Goal: Task Accomplishment & Management: Use online tool/utility

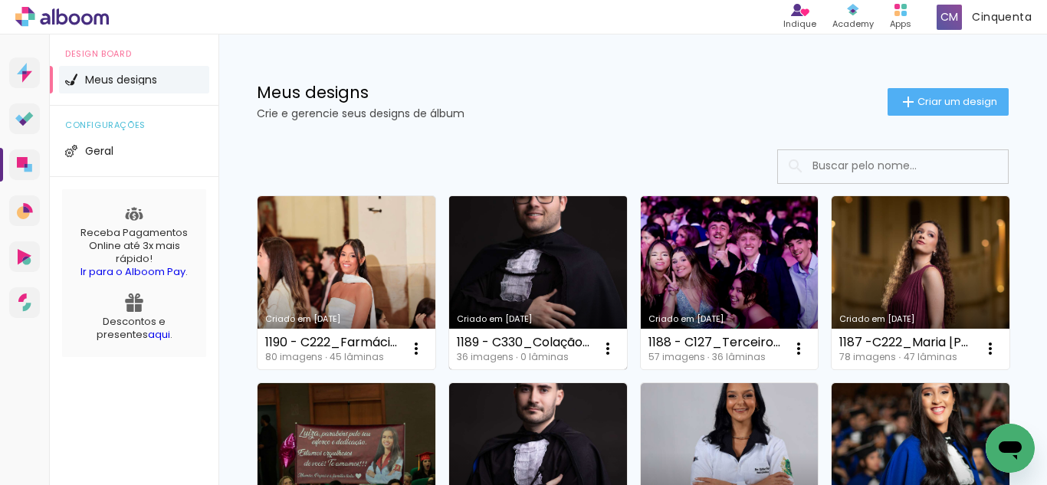
click at [541, 271] on link "Criado em [DATE]" at bounding box center [538, 282] width 178 height 173
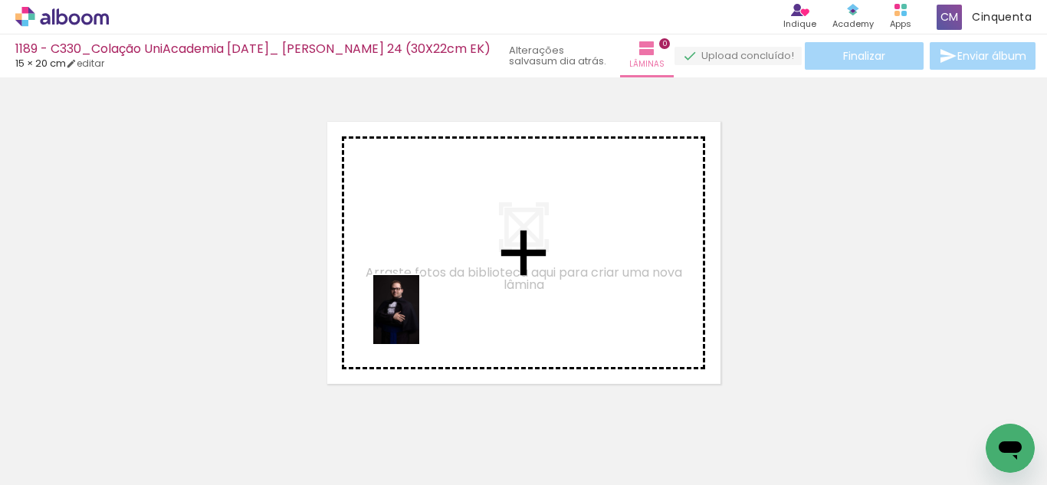
drag, startPoint x: 156, startPoint y: 441, endPoint x: 174, endPoint y: 439, distance: 17.7
click at [417, 318] on quentale-workspace at bounding box center [523, 242] width 1047 height 485
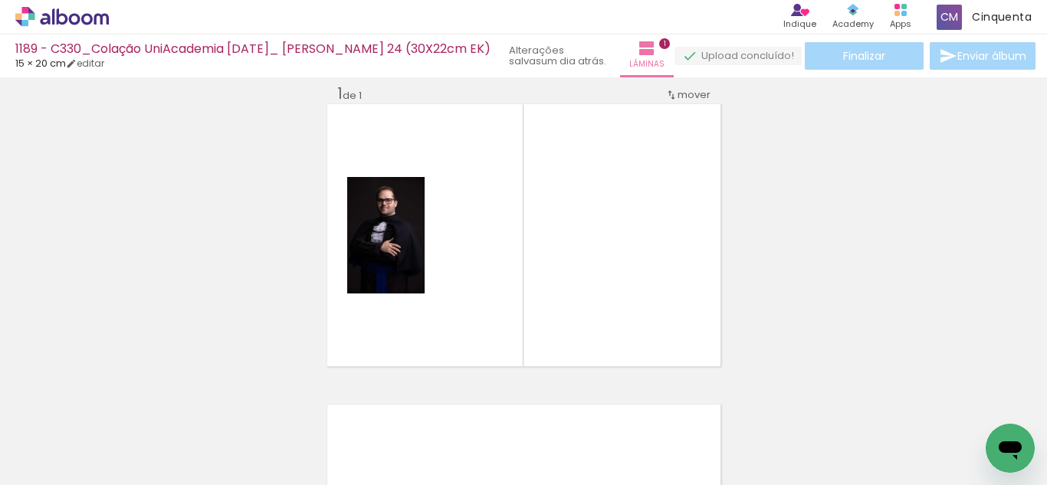
scroll to position [20, 0]
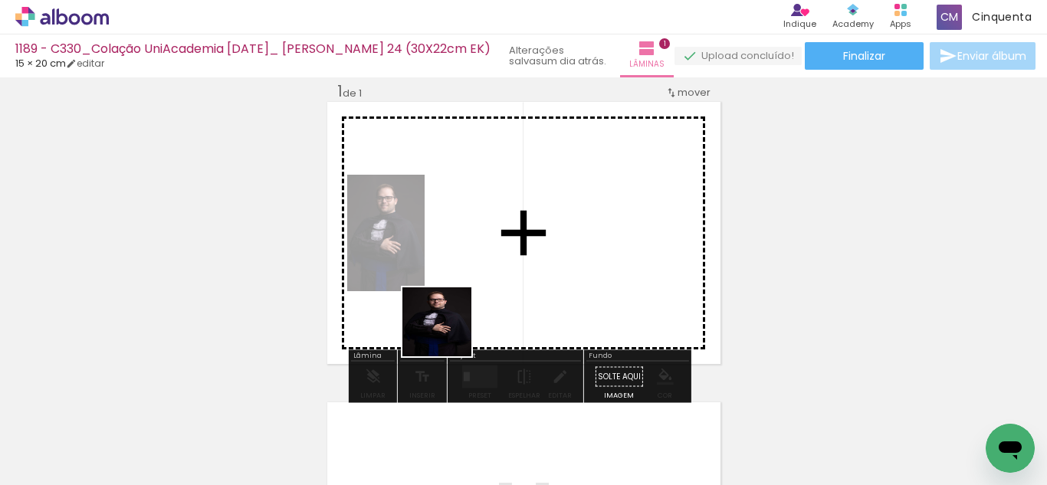
drag, startPoint x: 245, startPoint y: 454, endPoint x: 530, endPoint y: 266, distance: 341.3
click at [530, 266] on quentale-workspace at bounding box center [523, 242] width 1047 height 485
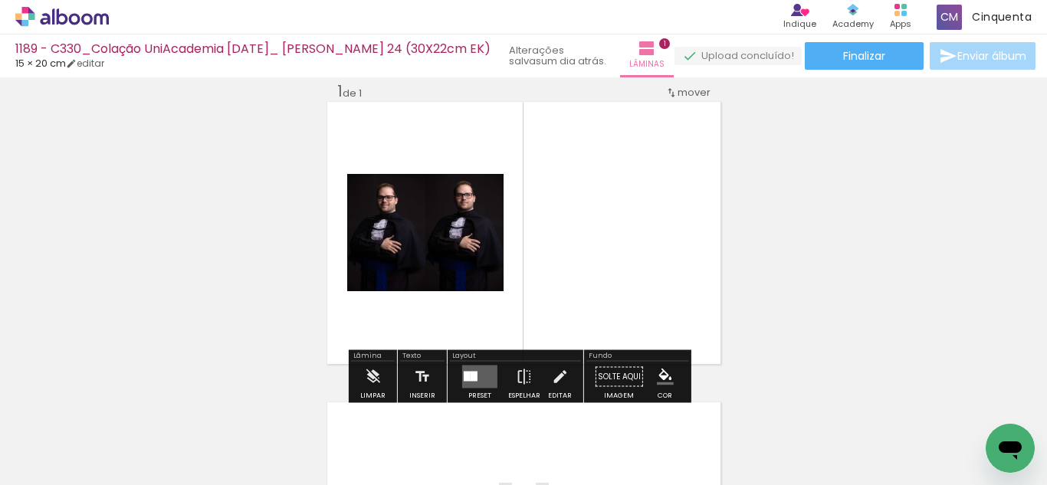
click at [79, 439] on iron-icon at bounding box center [78, 439] width 12 height 12
click at [82, 435] on paper-item "Não utilizadas" at bounding box center [49, 434] width 79 height 13
type input "Não utilizadas"
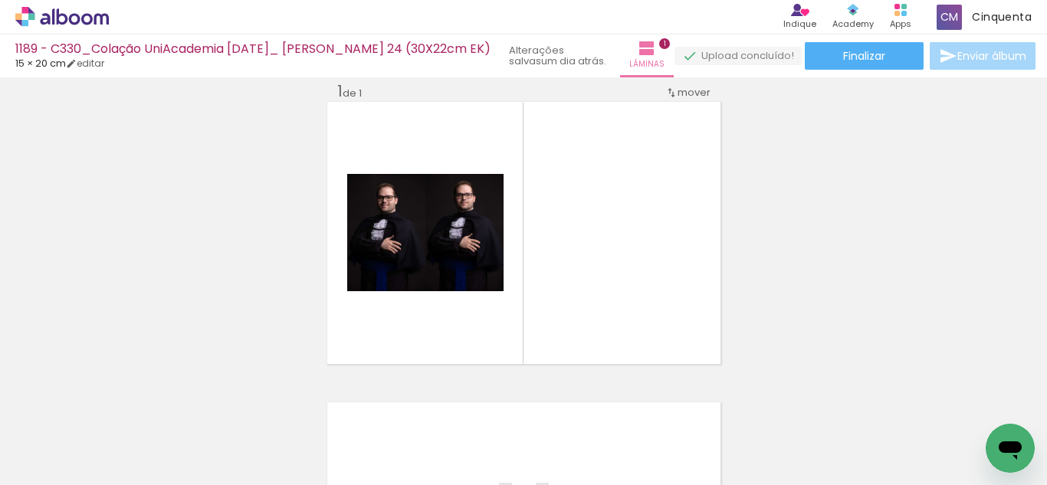
click at [161, 464] on div at bounding box center [153, 433] width 51 height 76
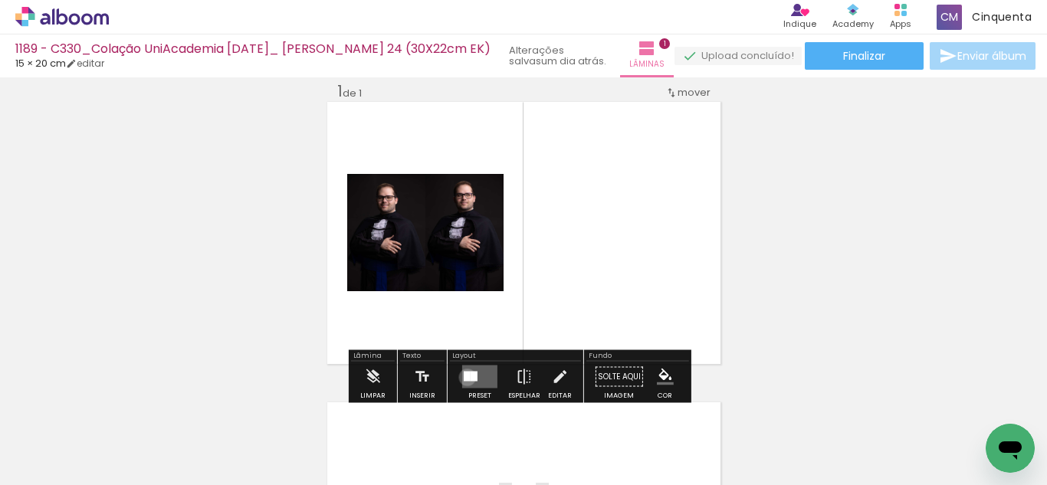
click at [464, 377] on div at bounding box center [467, 377] width 7 height 10
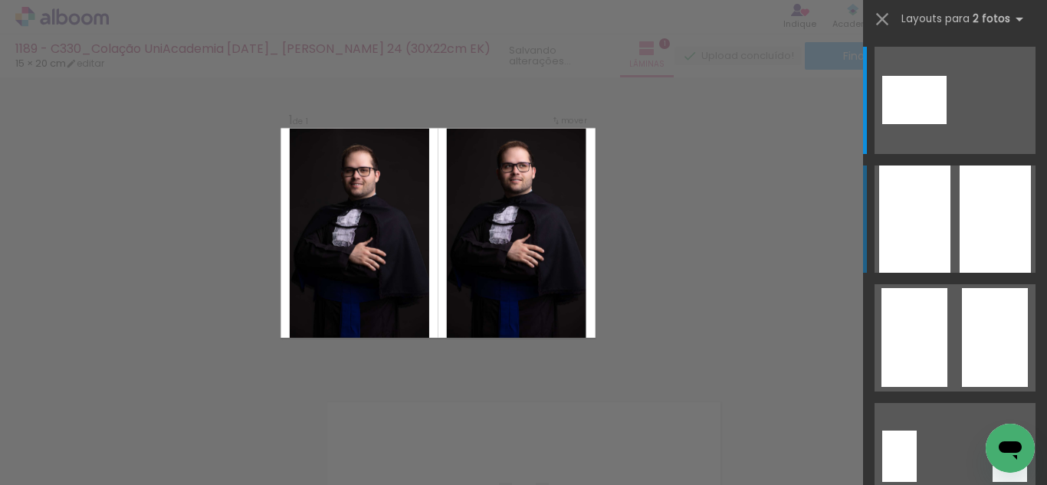
scroll to position [19, 0]
click at [965, 244] on div at bounding box center [994, 219] width 71 height 107
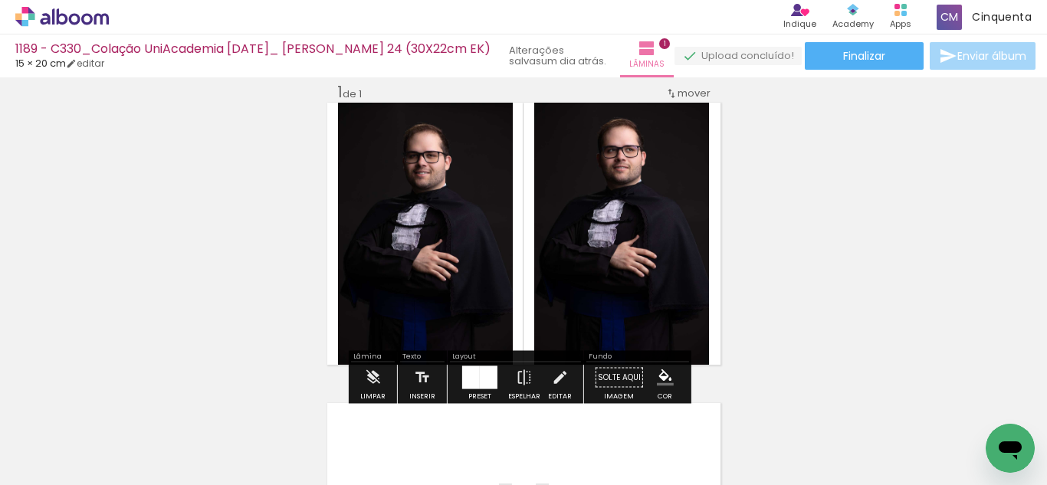
click at [459, 379] on div at bounding box center [479, 377] width 41 height 31
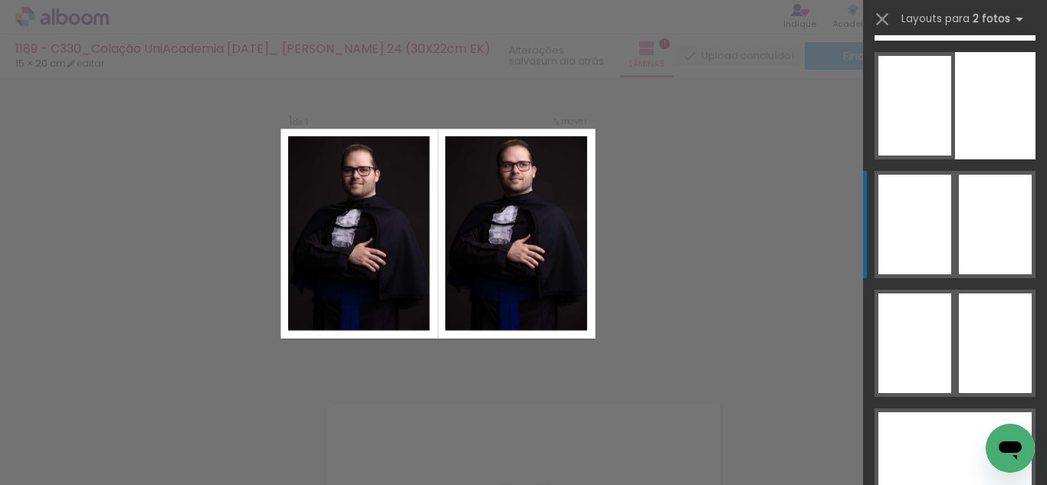
scroll to position [9148, 0]
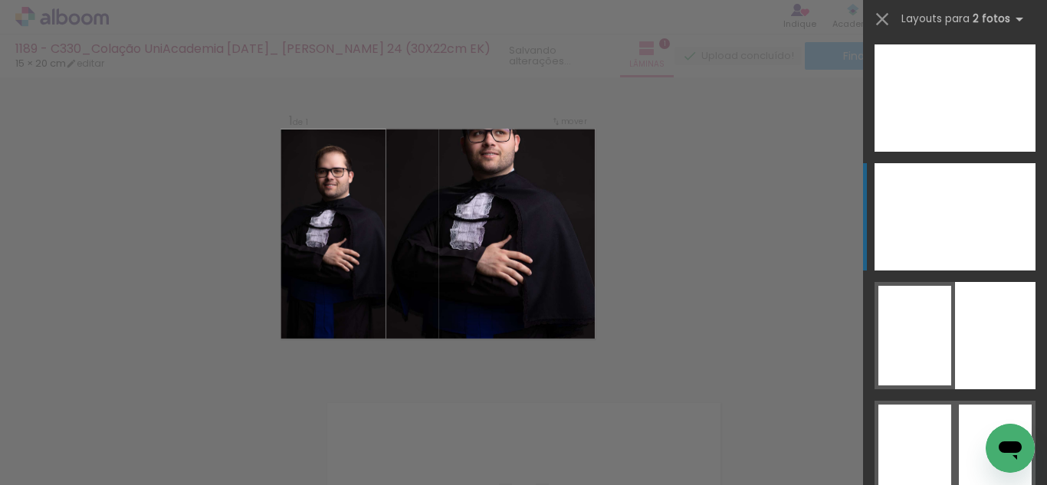
click at [908, 231] on div at bounding box center [901, 216] width 54 height 107
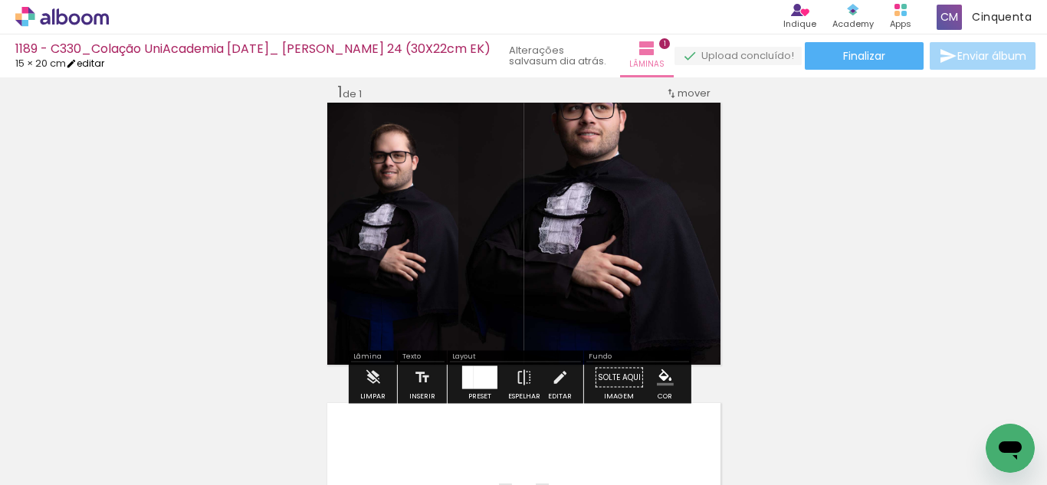
click at [77, 66] on iron-icon at bounding box center [71, 63] width 11 height 11
type input "0"
type input "20"
type input "30"
type input "0"
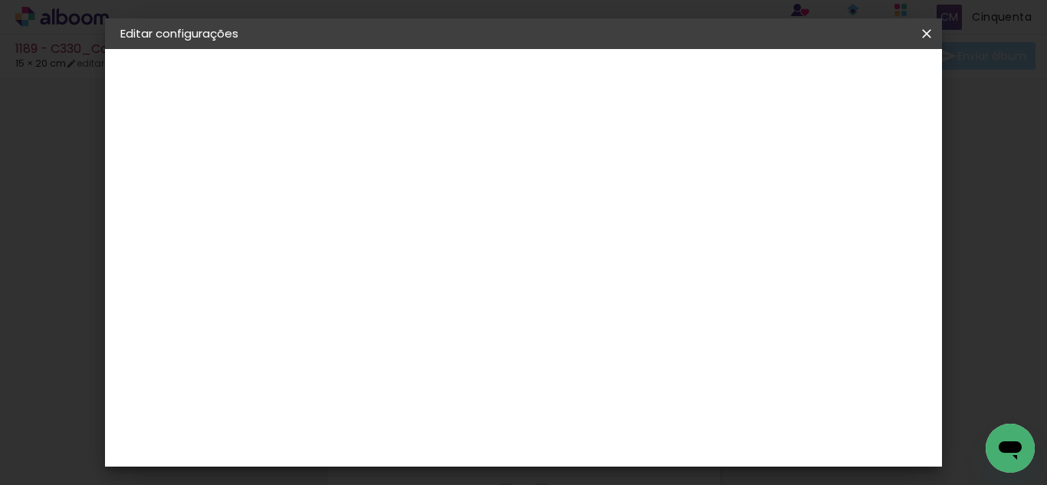
click at [562, 235] on span "15" at bounding box center [563, 239] width 23 height 23
click at [562, 240] on span "15" at bounding box center [563, 239] width 23 height 23
click at [565, 244] on span "15" at bounding box center [563, 239] width 23 height 23
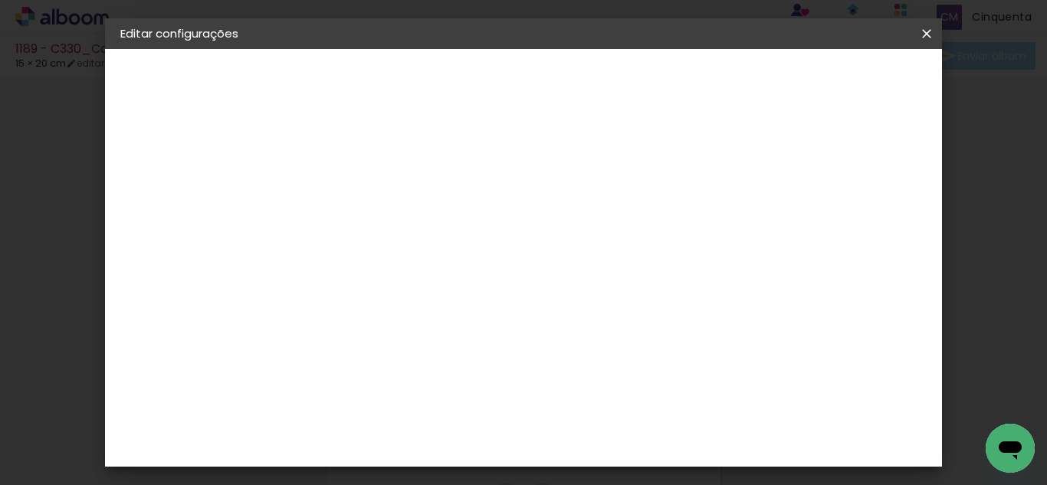
click at [473, 273] on input "20" at bounding box center [456, 267] width 40 height 23
type input "22"
type paper-input "22"
click at [604, 91] on paper-button "Salvar configurações" at bounding box center [549, 86] width 109 height 37
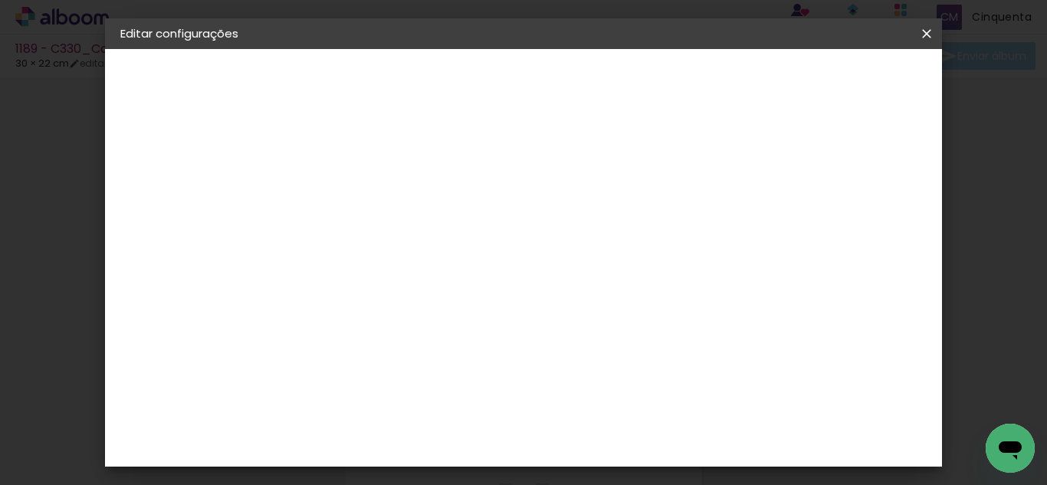
click at [588, 76] on span "Salvar configurações" at bounding box center [549, 86] width 78 height 21
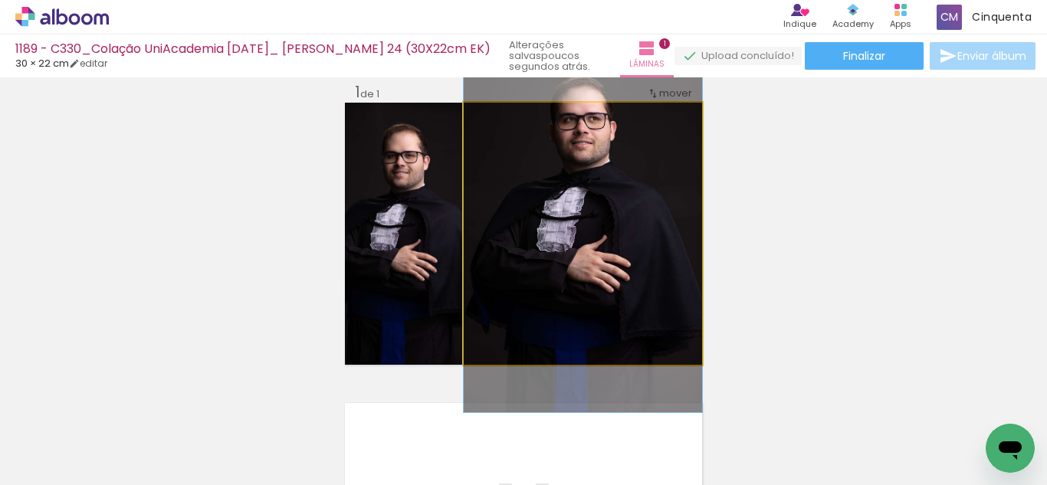
click at [595, 238] on quentale-photo at bounding box center [583, 234] width 238 height 262
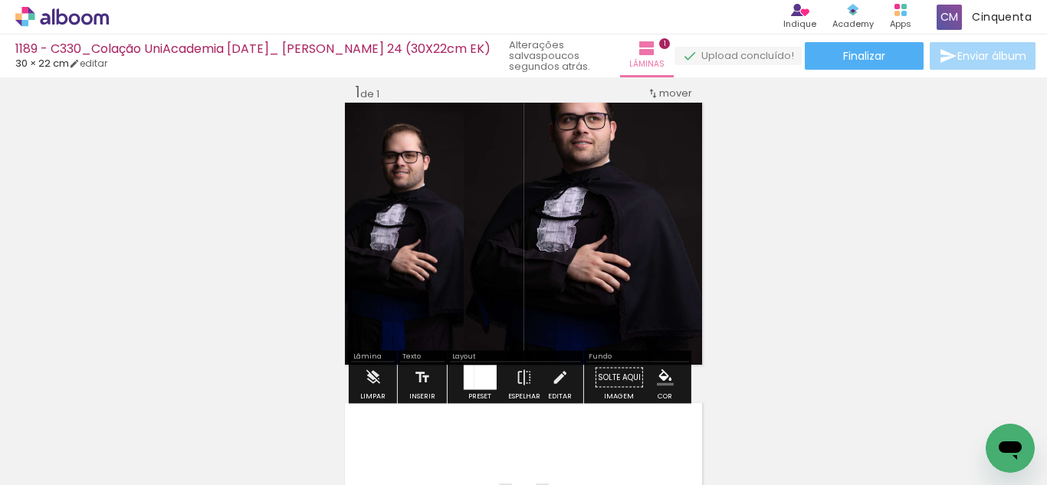
click at [488, 374] on div at bounding box center [485, 378] width 22 height 25
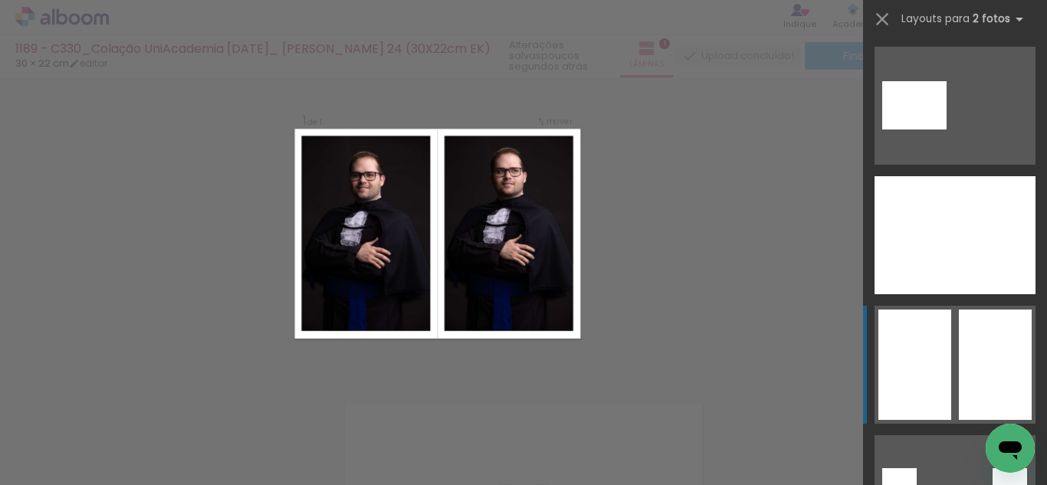
click at [984, 351] on div at bounding box center [995, 365] width 73 height 110
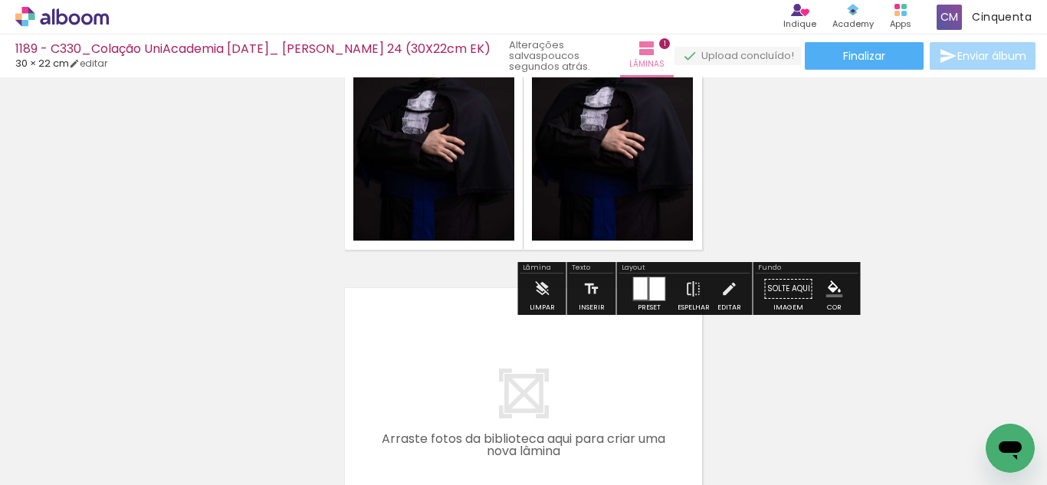
scroll to position [172, 0]
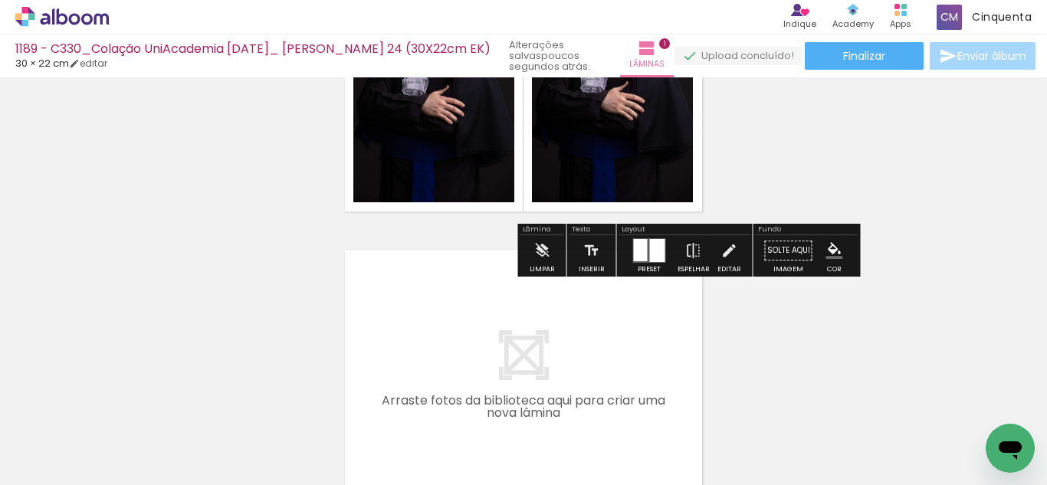
click at [838, 252] on paper-menu-button "#ffebee #ffcdd2 #ef9a9a #e57373 #ef5350 #f44336 #e53935 #d32f2f #c62828 #b71c1c…" at bounding box center [834, 250] width 29 height 29
click at [834, 251] on iron-icon "color picker" at bounding box center [834, 250] width 17 height 17
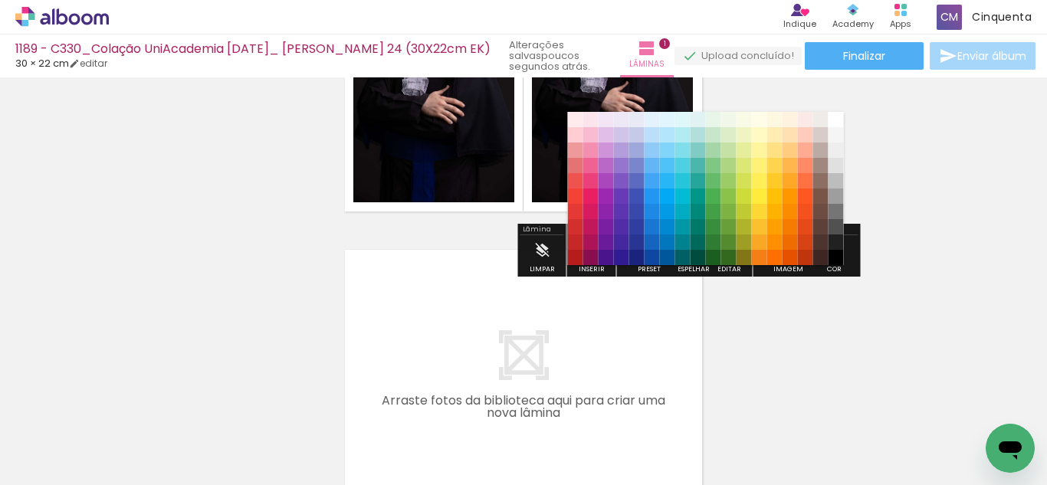
click at [834, 241] on paper-item "#212121" at bounding box center [835, 241] width 15 height 15
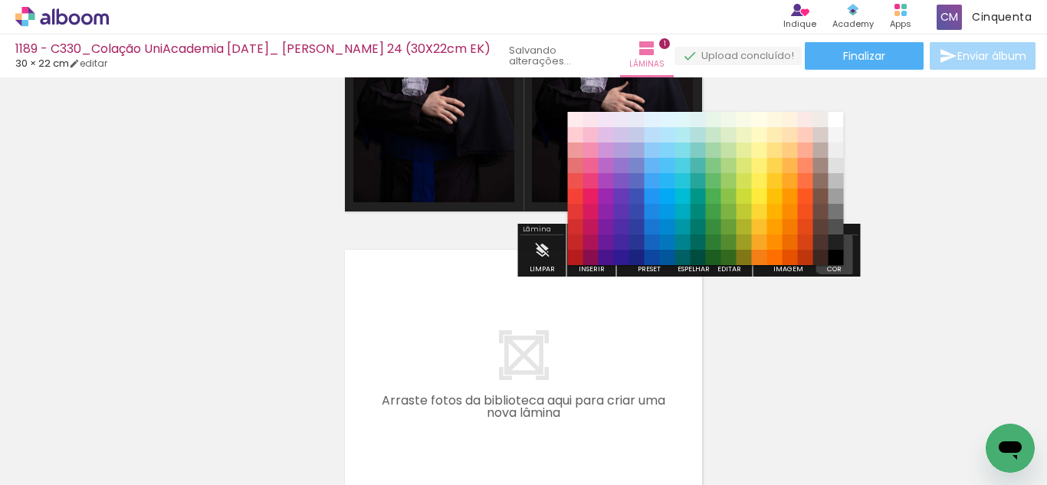
click at [834, 248] on iron-icon "color picker" at bounding box center [834, 250] width 17 height 17
click at [833, 253] on paper-item "#000000" at bounding box center [835, 257] width 15 height 15
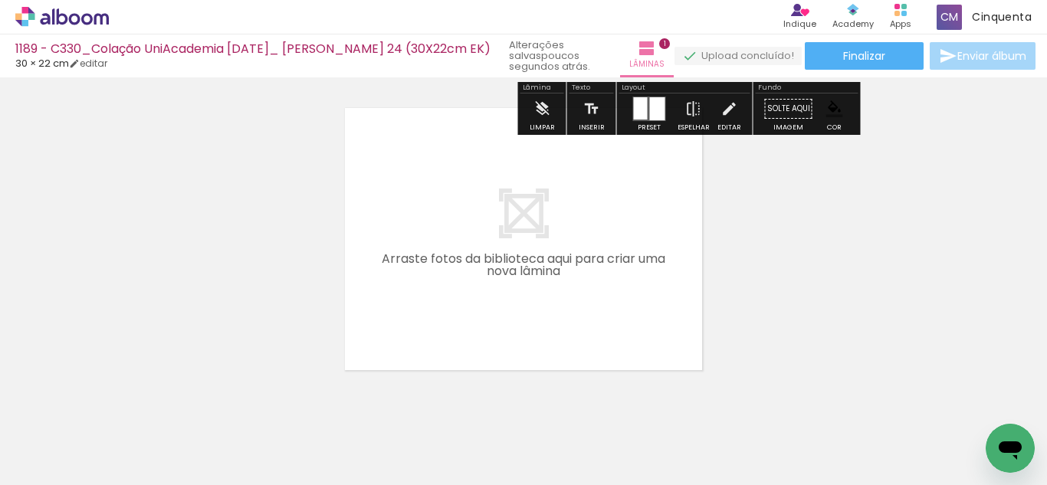
scroll to position [349, 0]
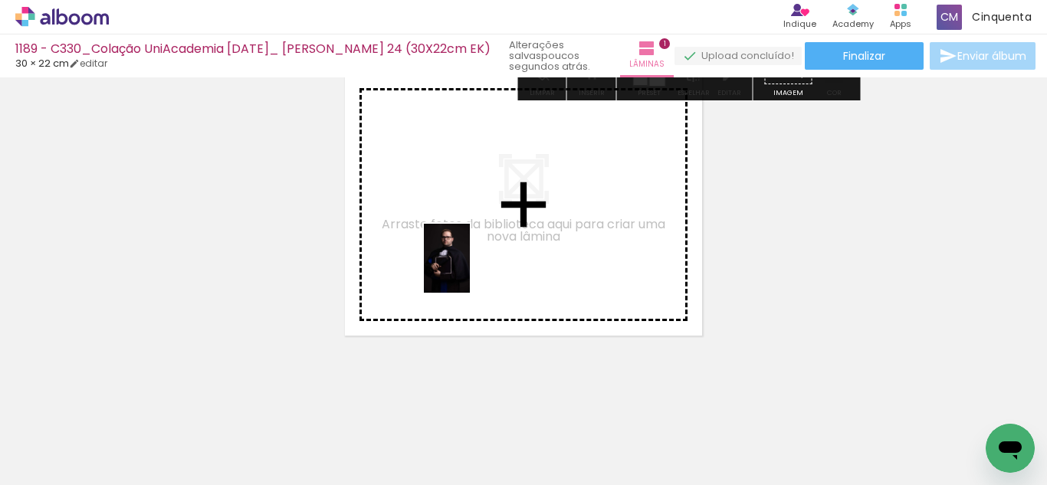
drag, startPoint x: 150, startPoint y: 425, endPoint x: 470, endPoint y: 270, distance: 355.4
click at [470, 270] on quentale-workspace at bounding box center [523, 242] width 1047 height 485
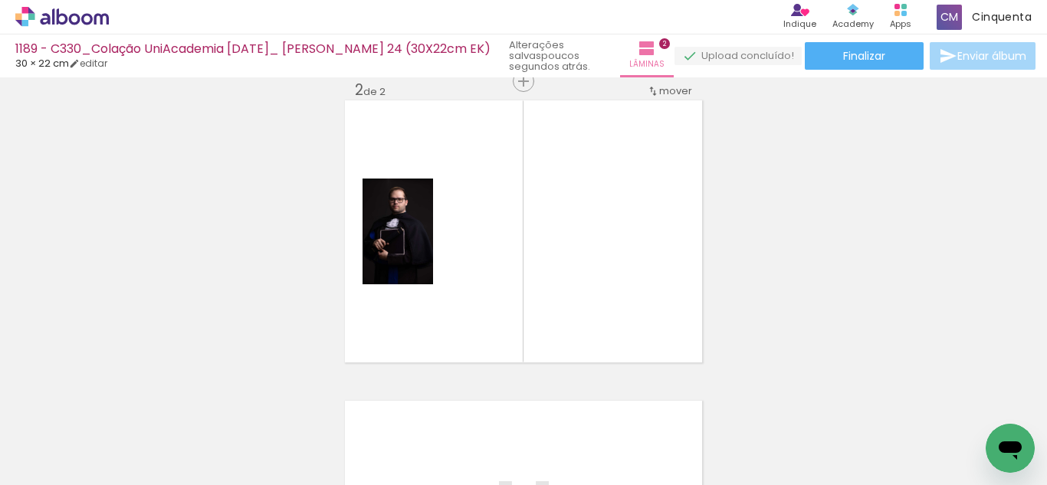
scroll to position [320, 0]
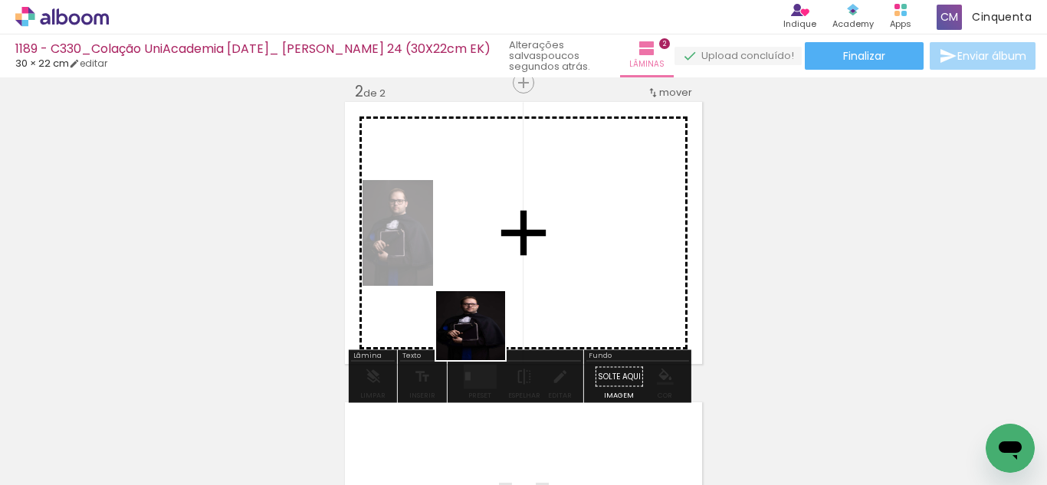
drag, startPoint x: 166, startPoint y: 450, endPoint x: 424, endPoint y: 444, distance: 258.3
click at [524, 311] on quentale-workspace at bounding box center [523, 242] width 1047 height 485
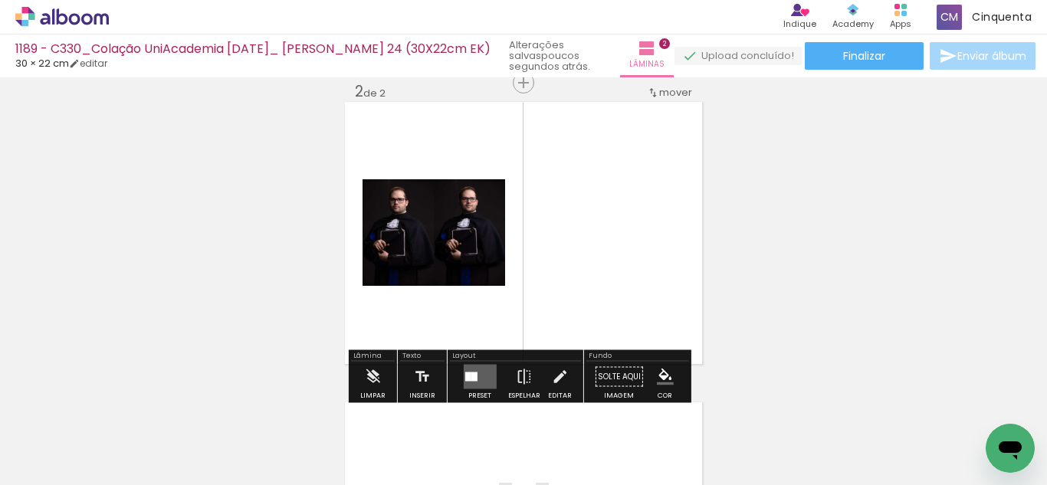
click at [473, 379] on div at bounding box center [473, 376] width 6 height 9
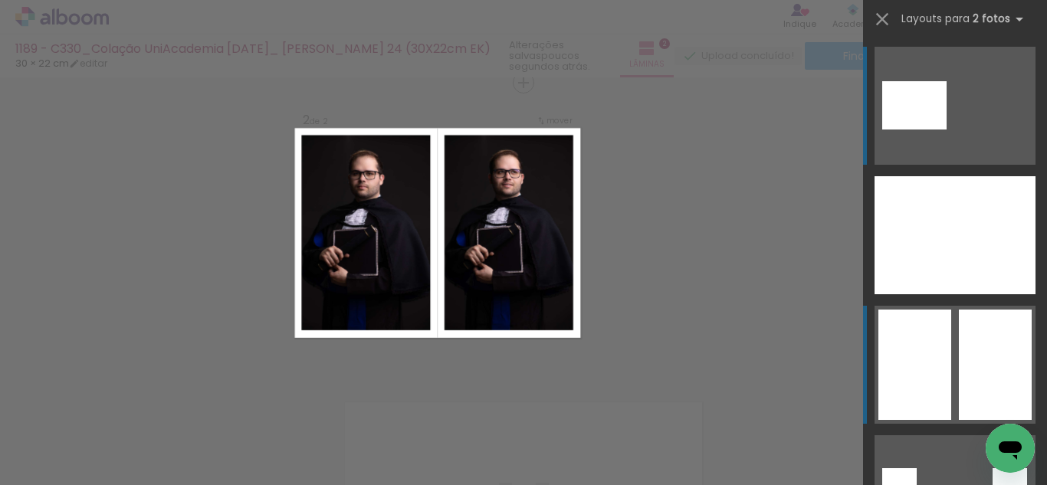
drag, startPoint x: 938, startPoint y: 378, endPoint x: 805, endPoint y: 394, distance: 133.5
click at [936, 379] on div at bounding box center [914, 365] width 73 height 110
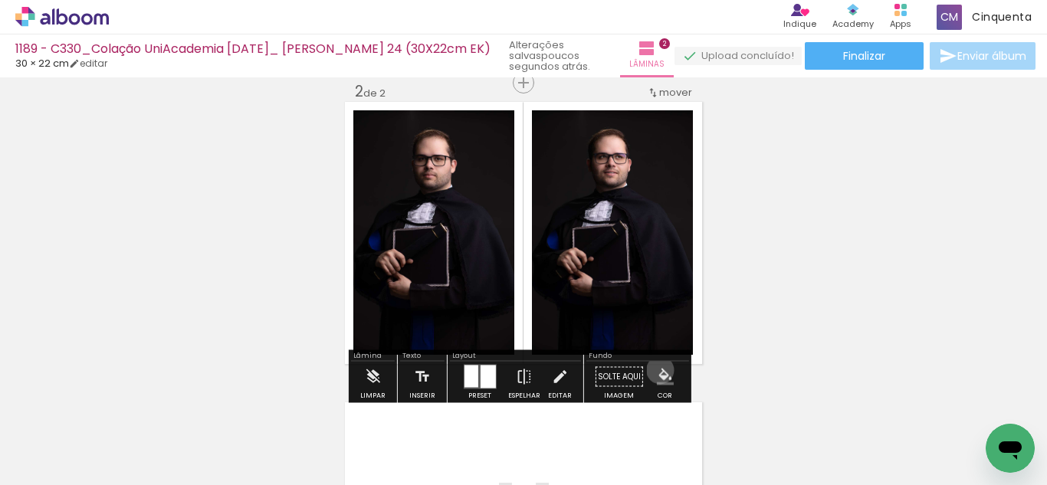
click at [657, 370] on iron-icon "color picker" at bounding box center [665, 377] width 17 height 17
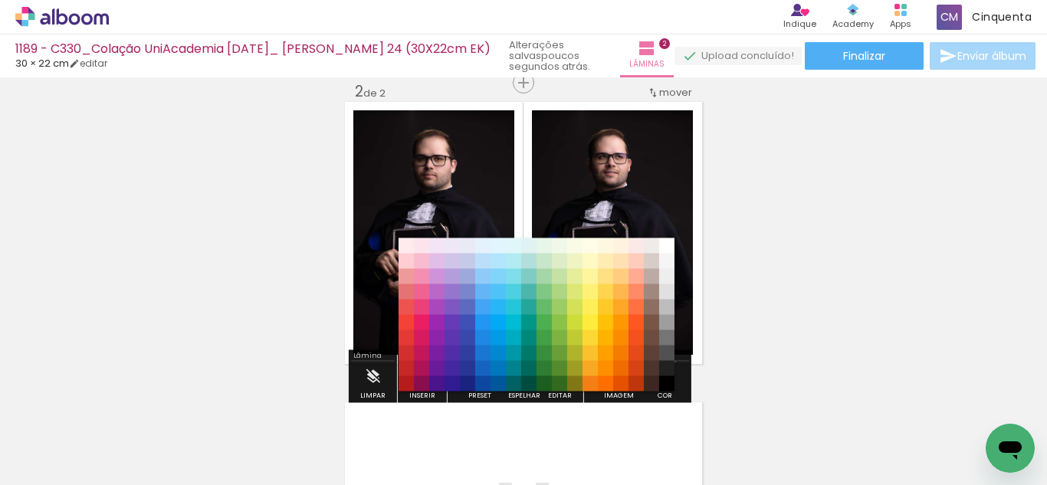
drag, startPoint x: 666, startPoint y: 357, endPoint x: 668, endPoint y: 365, distance: 8.0
click at [666, 358] on div "#ffebee #ffcdd2 #ef9a9a #e57373 #ef5350 #f44336 #e53935 #d32f2f #c62828 #b71c1c…" at bounding box center [536, 322] width 276 height 153
click at [665, 369] on paper-item "#212121" at bounding box center [666, 368] width 15 height 15
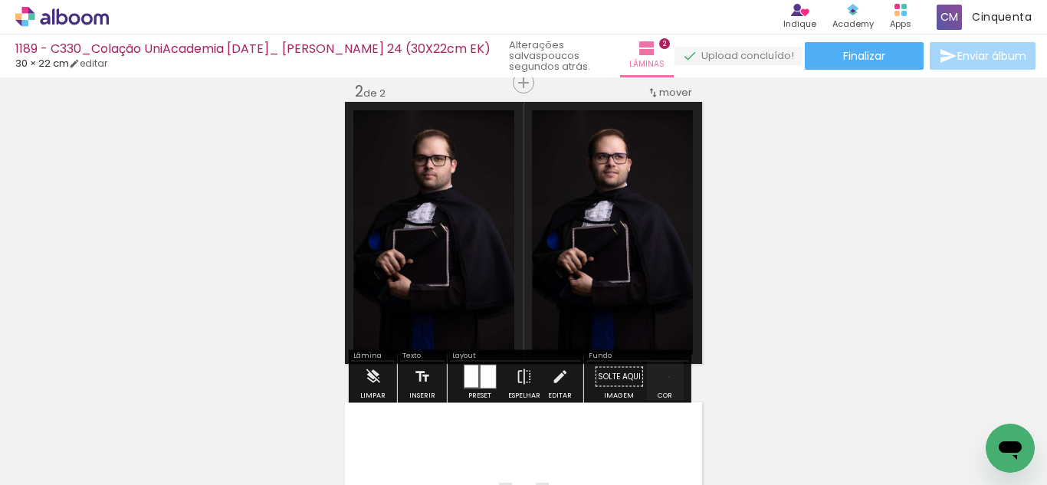
click at [664, 377] on iron-icon "color picker" at bounding box center [665, 377] width 17 height 17
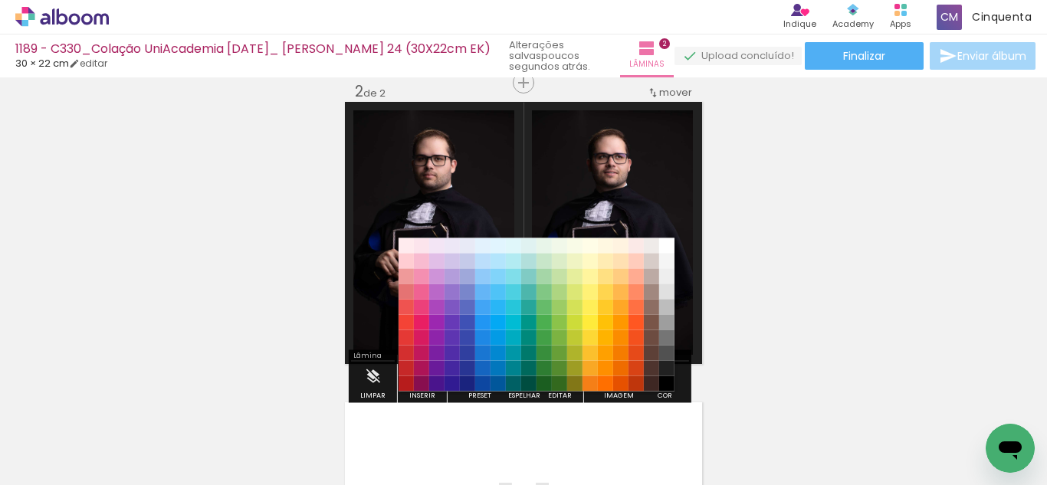
click at [664, 382] on paper-item "#000000" at bounding box center [666, 383] width 15 height 15
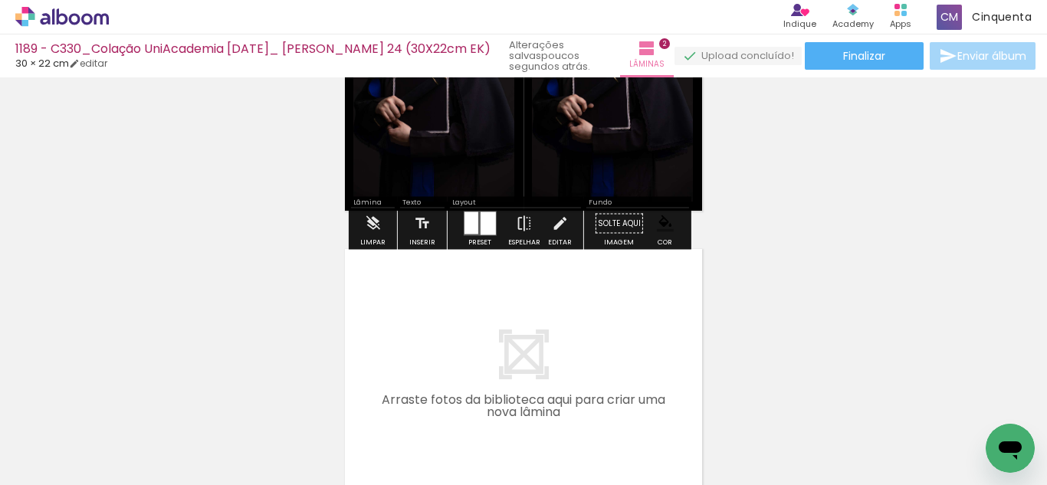
scroll to position [550, 0]
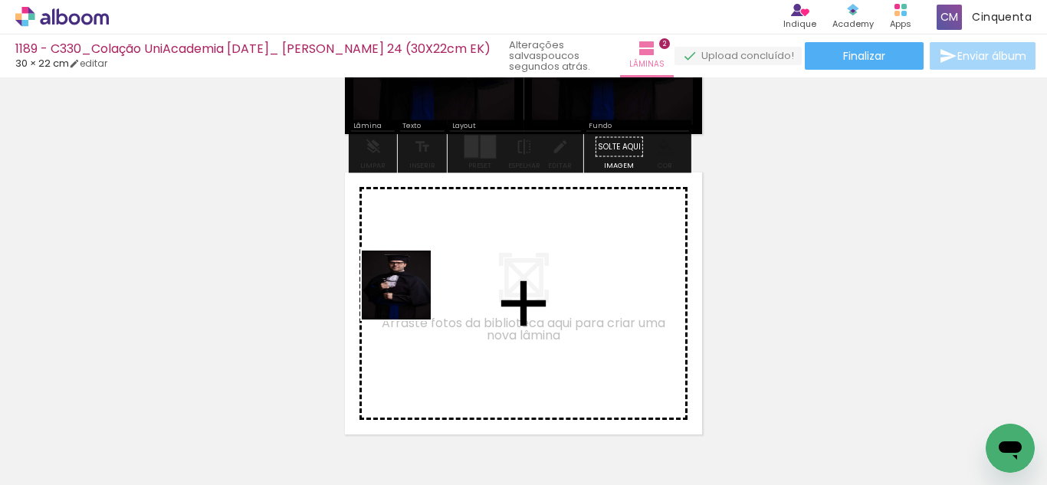
drag, startPoint x: 188, startPoint y: 420, endPoint x: 469, endPoint y: 258, distance: 323.7
click at [469, 258] on quentale-workspace at bounding box center [523, 242] width 1047 height 485
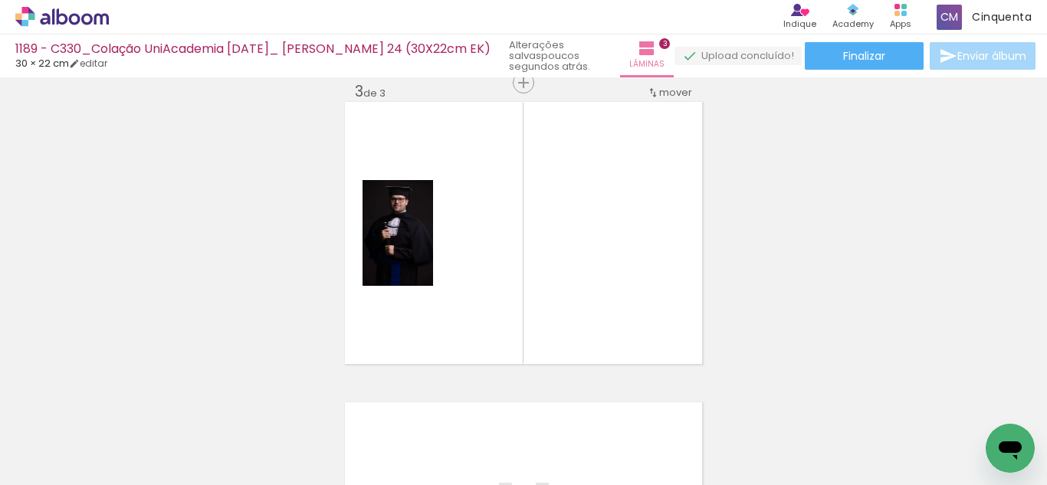
scroll to position [0, 0]
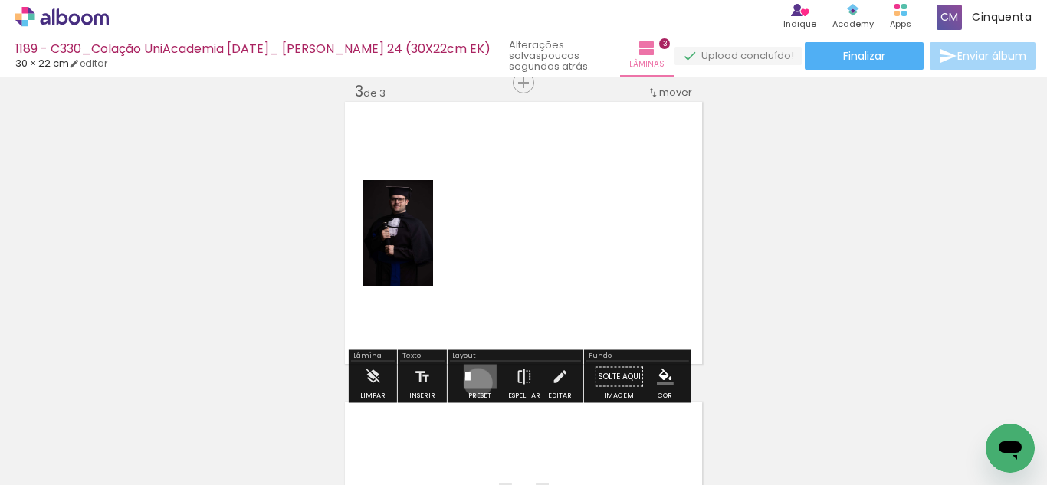
click at [474, 382] on quentale-layouter at bounding box center [479, 377] width 33 height 25
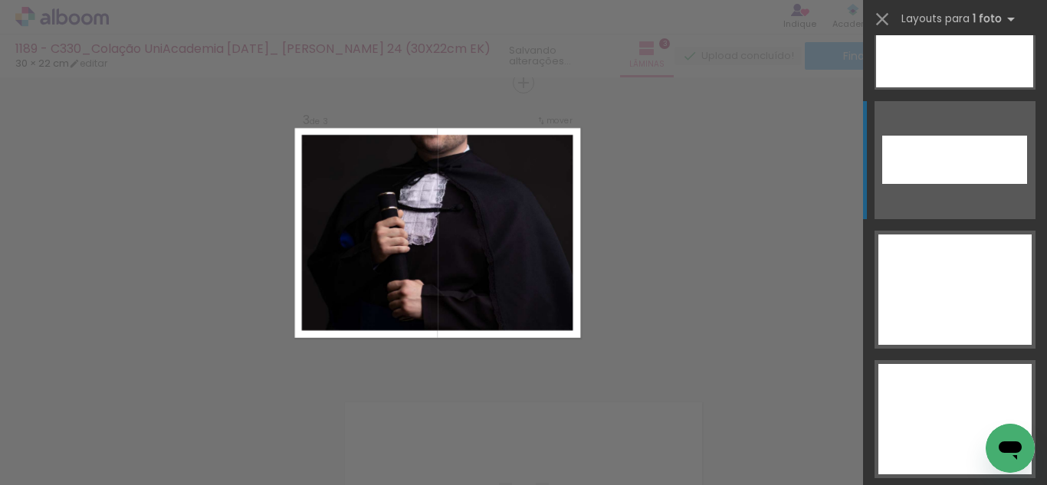
scroll to position [6807, 0]
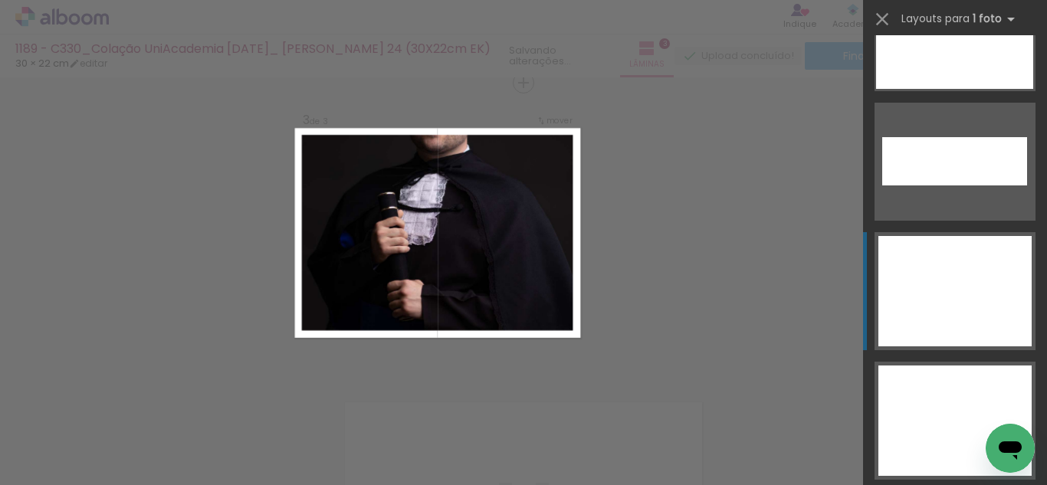
click at [933, 257] on div at bounding box center [954, 291] width 153 height 110
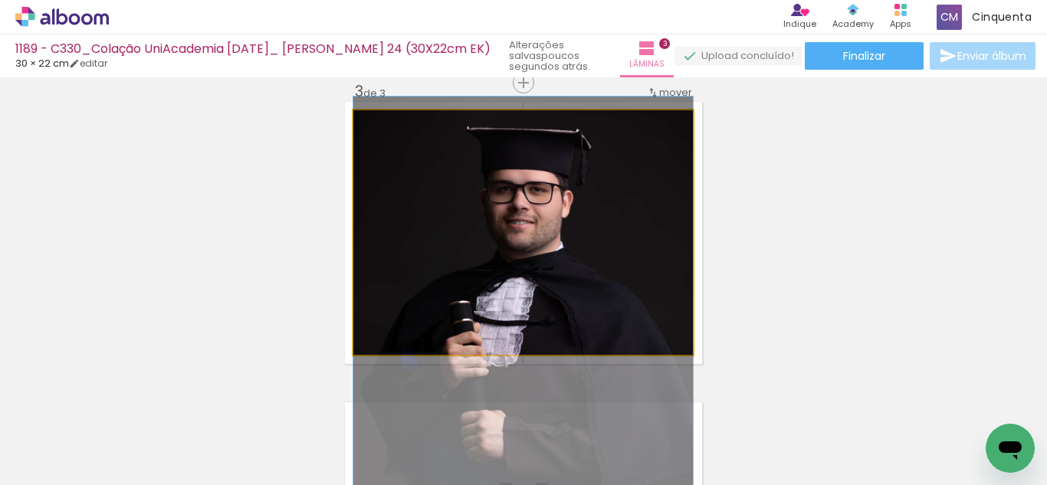
drag, startPoint x: 574, startPoint y: 195, endPoint x: 599, endPoint y: 313, distance: 121.4
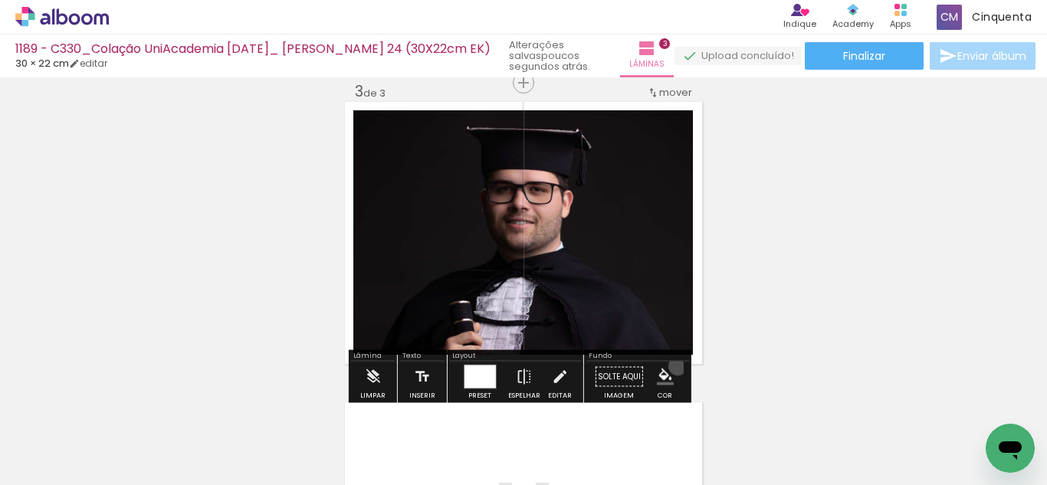
click at [672, 366] on paper-menu-button "#ffebee #ffcdd2 #ef9a9a #e57373 #ef5350 #f44336 #e53935 #d32f2f #c62828 #b71c1c…" at bounding box center [665, 376] width 29 height 29
click at [664, 376] on iron-icon "color picker" at bounding box center [665, 377] width 17 height 17
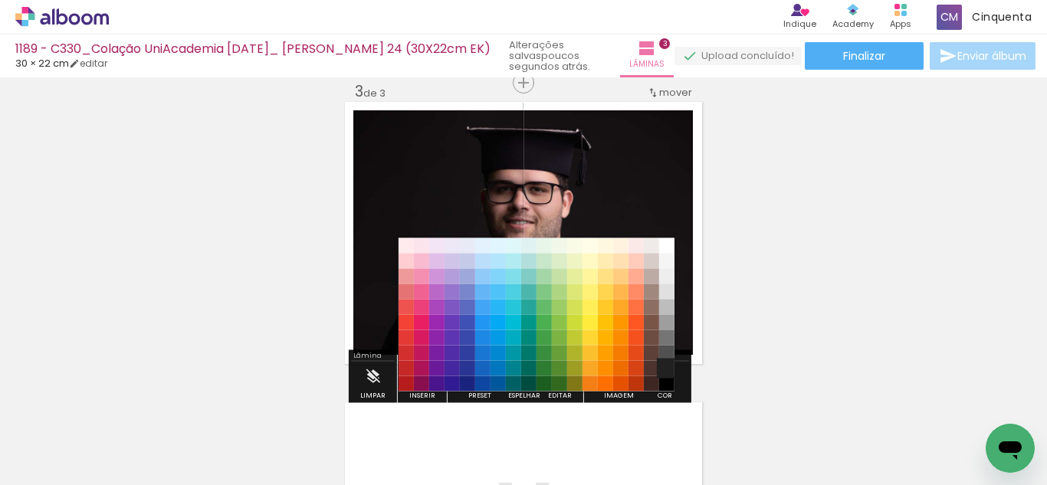
click at [667, 372] on paper-item "#212121" at bounding box center [666, 368] width 15 height 15
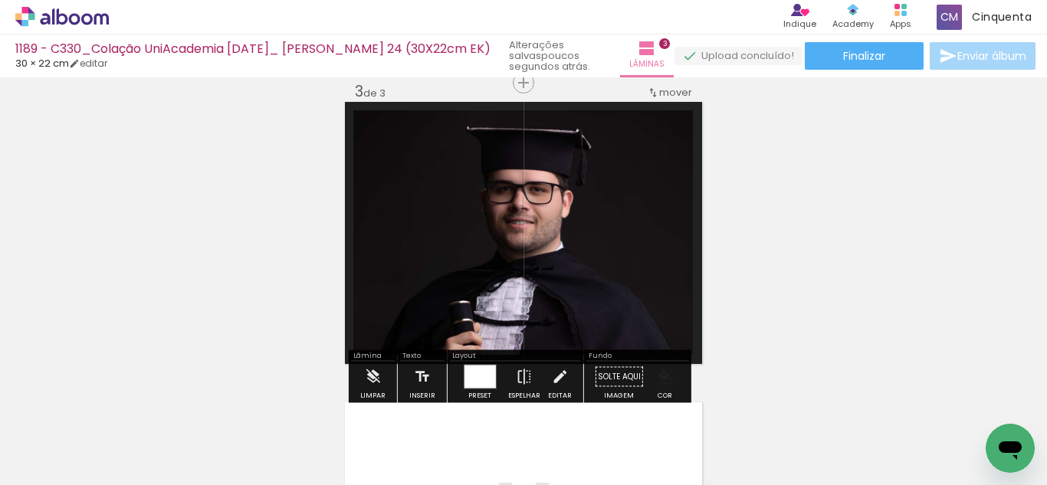
click at [664, 379] on iron-icon "color picker" at bounding box center [665, 377] width 17 height 17
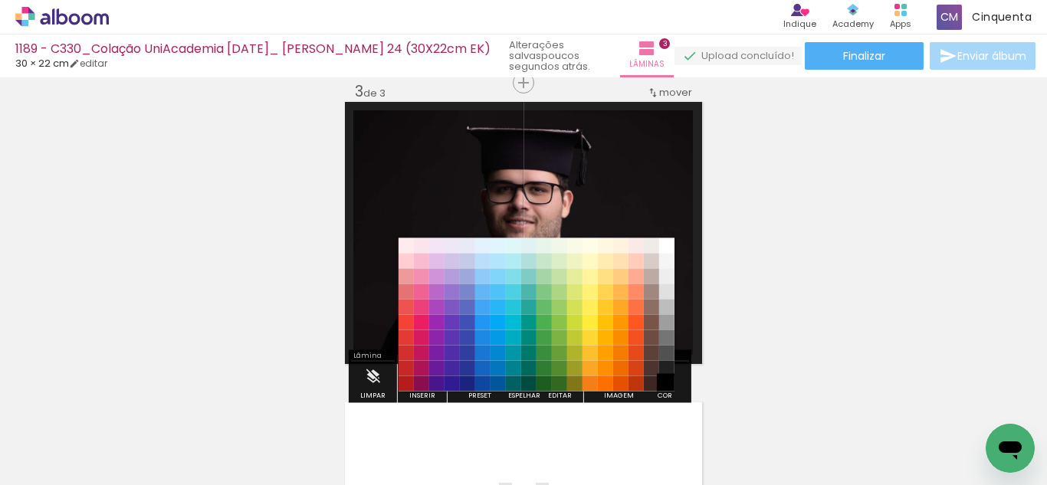
click at [665, 385] on paper-item "#000000" at bounding box center [666, 383] width 15 height 15
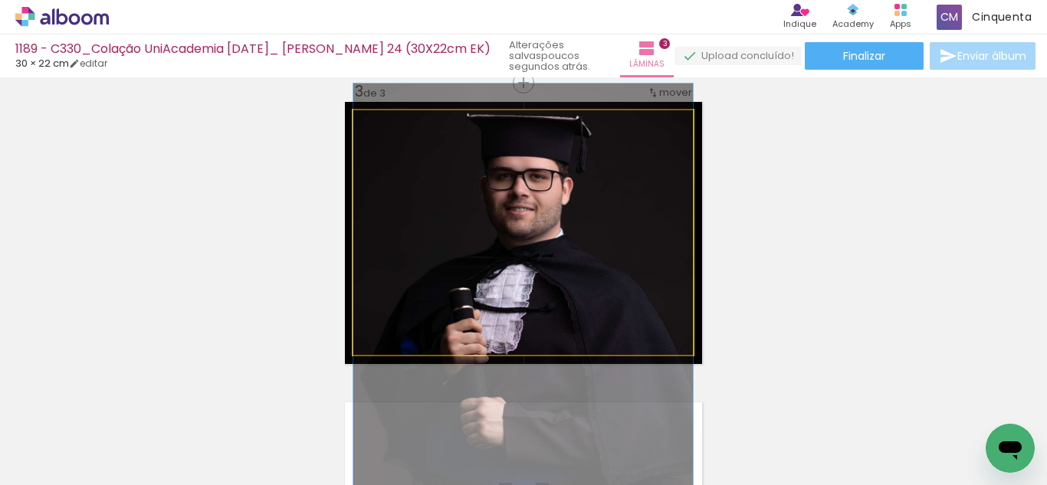
drag, startPoint x: 642, startPoint y: 337, endPoint x: 631, endPoint y: 324, distance: 16.9
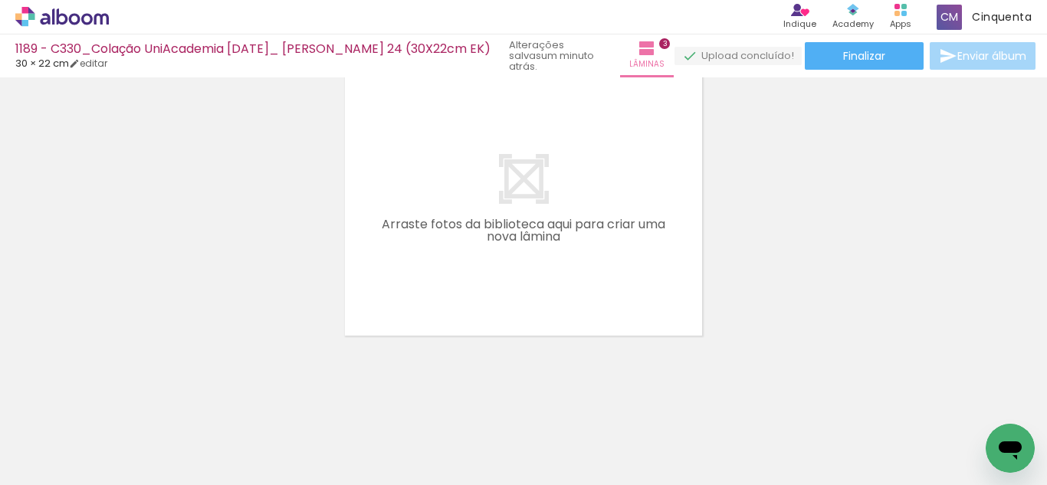
scroll to position [0, 14]
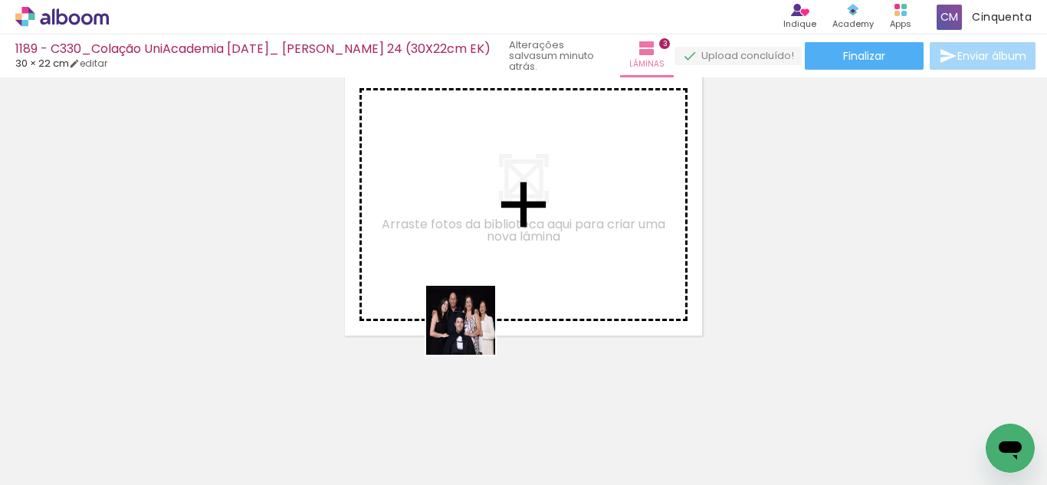
drag, startPoint x: 247, startPoint y: 438, endPoint x: 471, endPoint y: 316, distance: 255.1
click at [471, 316] on quentale-workspace at bounding box center [523, 242] width 1047 height 485
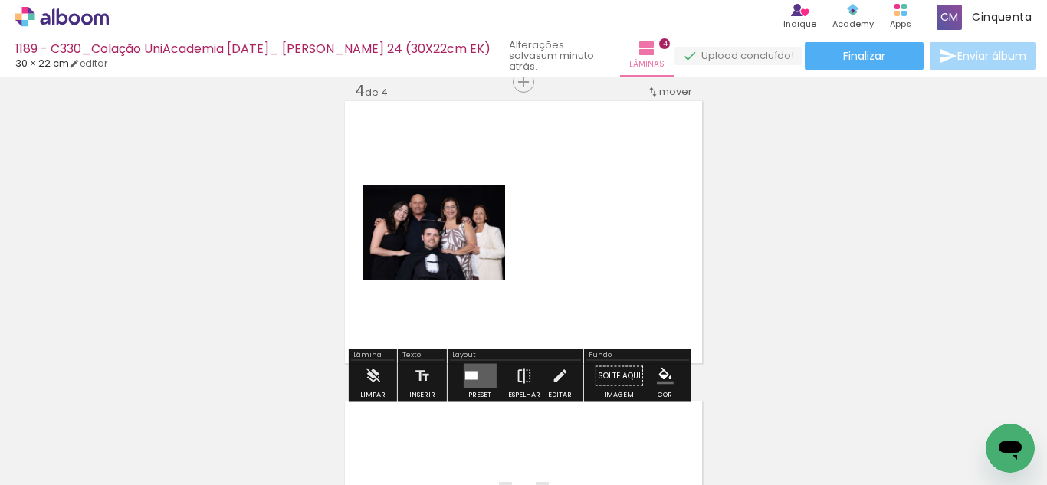
scroll to position [921, 0]
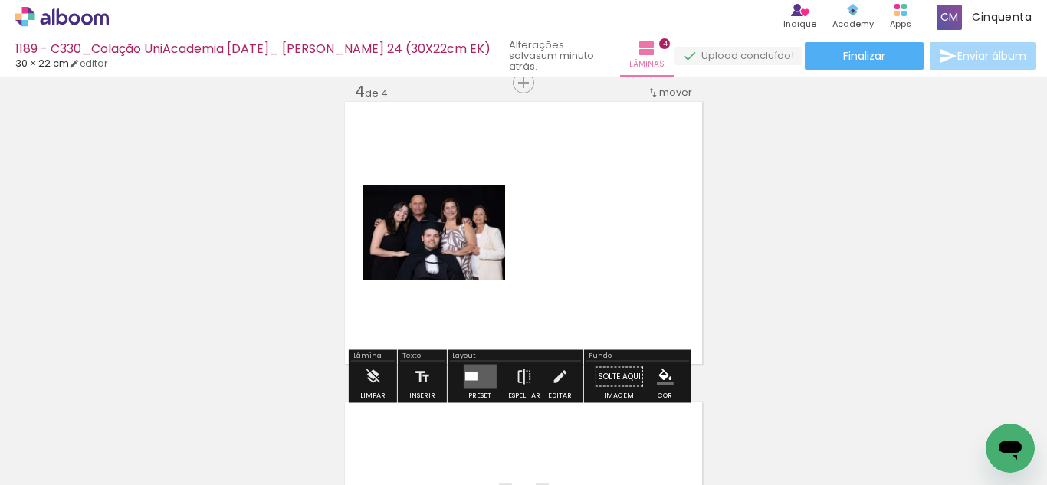
click at [468, 376] on div at bounding box center [470, 376] width 12 height 8
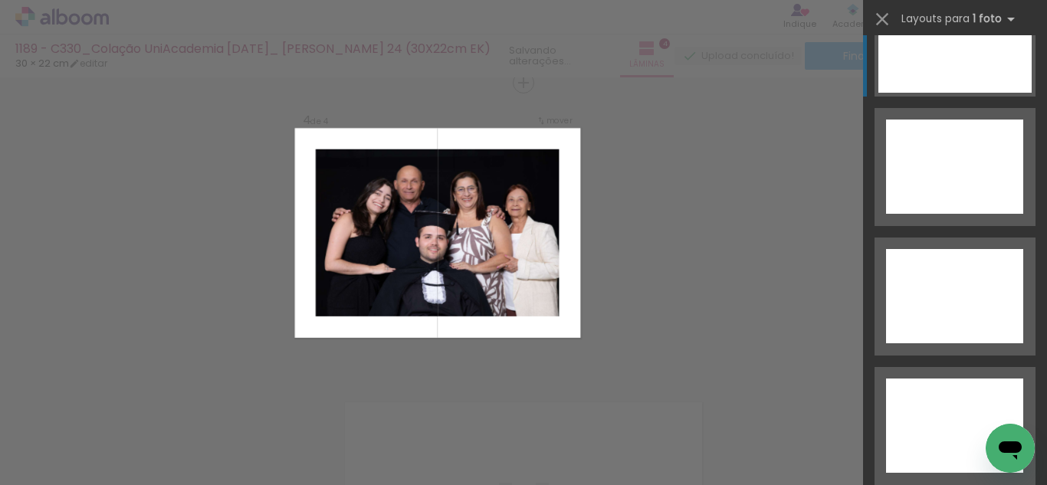
scroll to position [6961, 0]
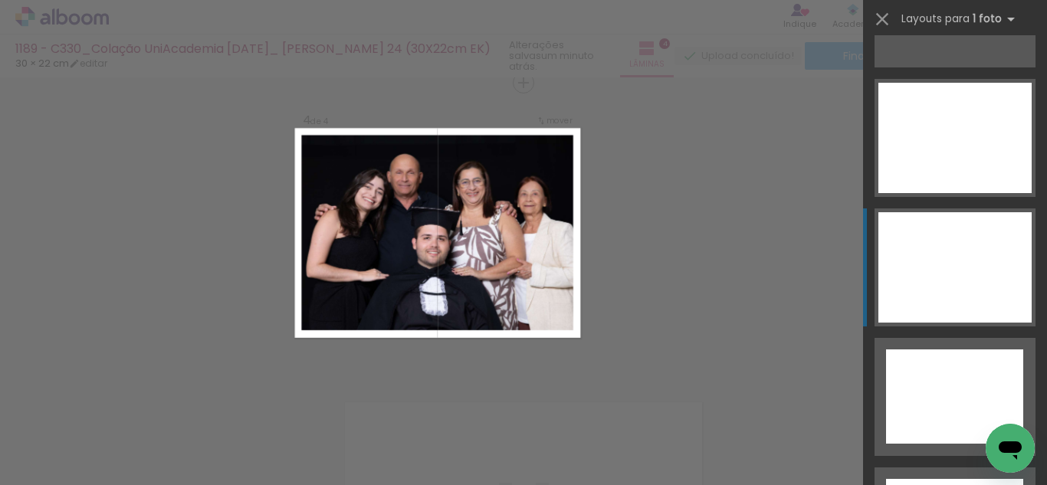
click at [959, 244] on div at bounding box center [954, 267] width 153 height 110
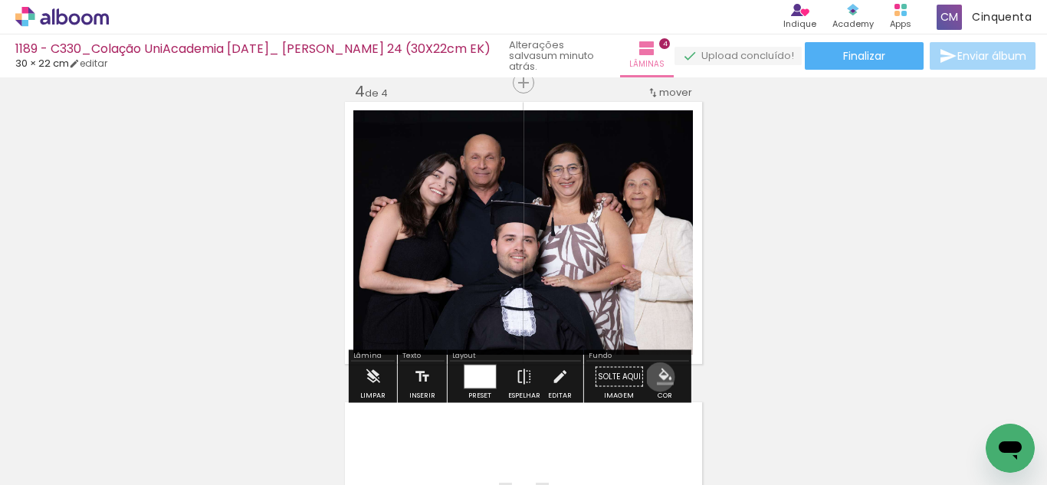
click at [657, 379] on iron-icon "color picker" at bounding box center [665, 377] width 17 height 17
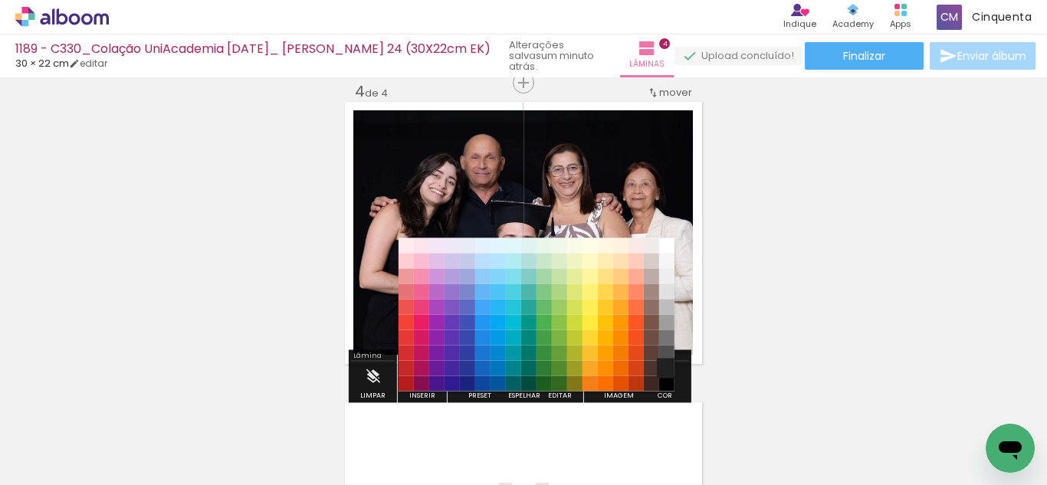
click at [662, 362] on paper-item "#212121" at bounding box center [666, 368] width 15 height 15
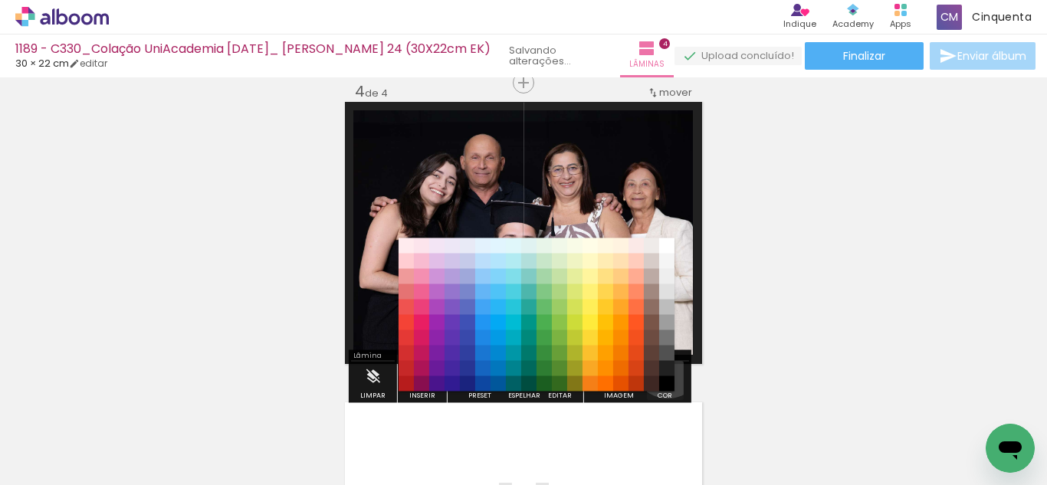
click at [664, 372] on iron-icon "color picker" at bounding box center [665, 377] width 17 height 17
click at [667, 386] on paper-item "#000000" at bounding box center [666, 383] width 15 height 15
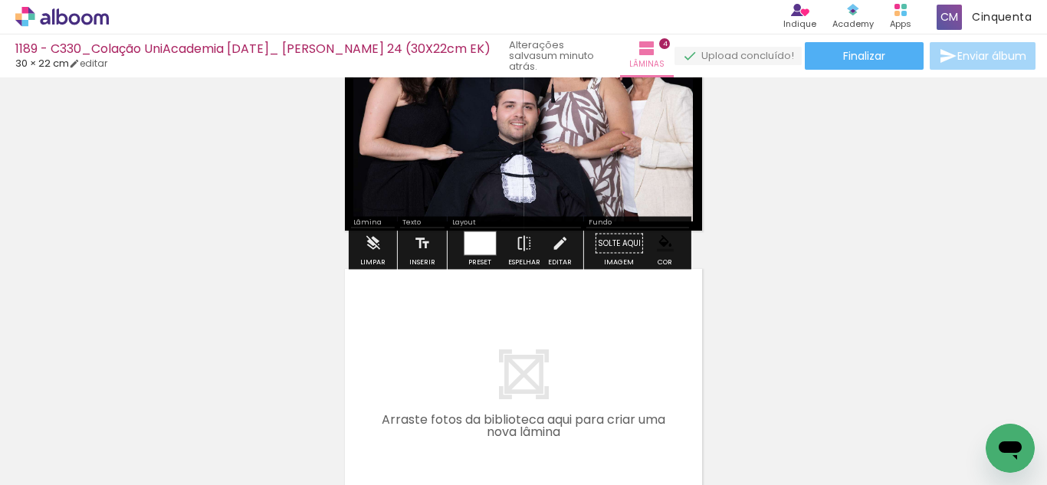
scroll to position [1151, 0]
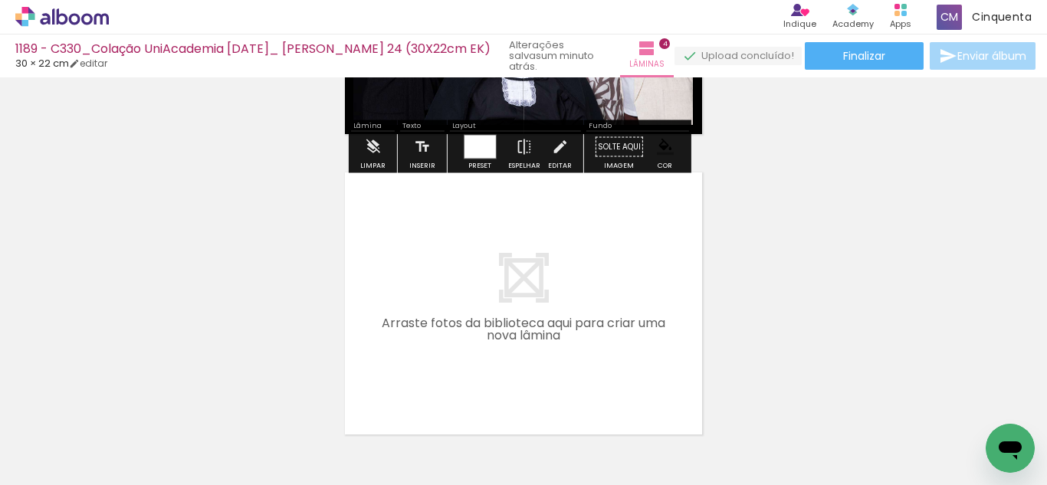
click at [231, 457] on div at bounding box center [226, 433] width 76 height 51
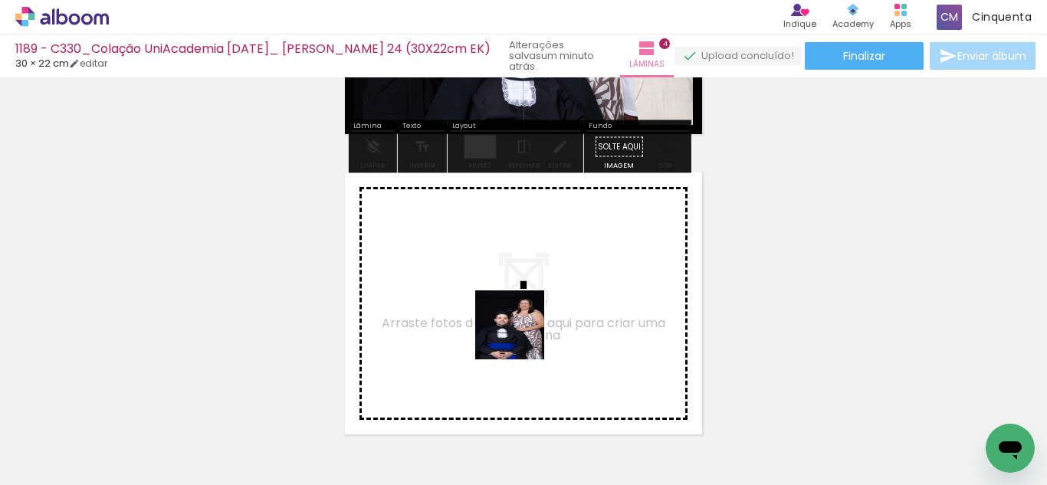
drag, startPoint x: 320, startPoint y: 466, endPoint x: 456, endPoint y: 399, distance: 151.8
click at [521, 336] on quentale-workspace at bounding box center [523, 242] width 1047 height 485
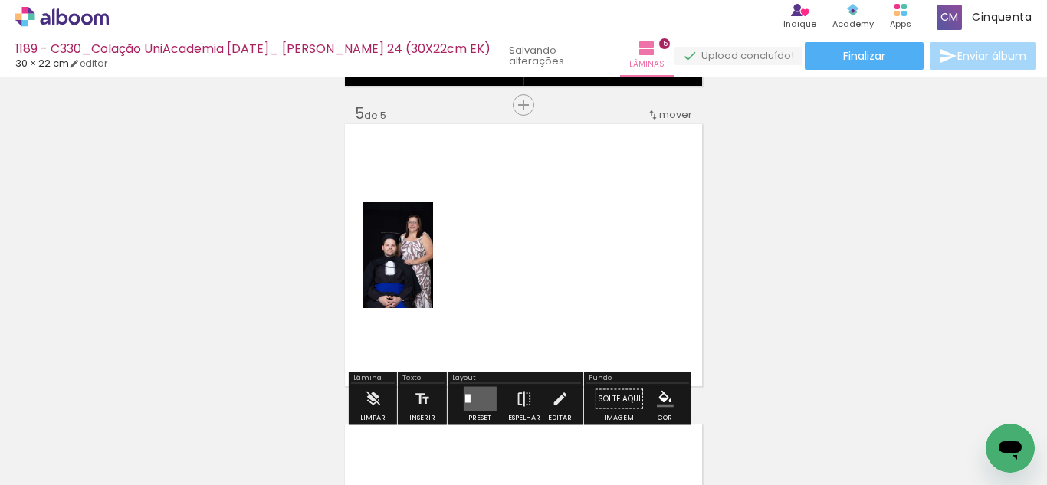
scroll to position [1221, 0]
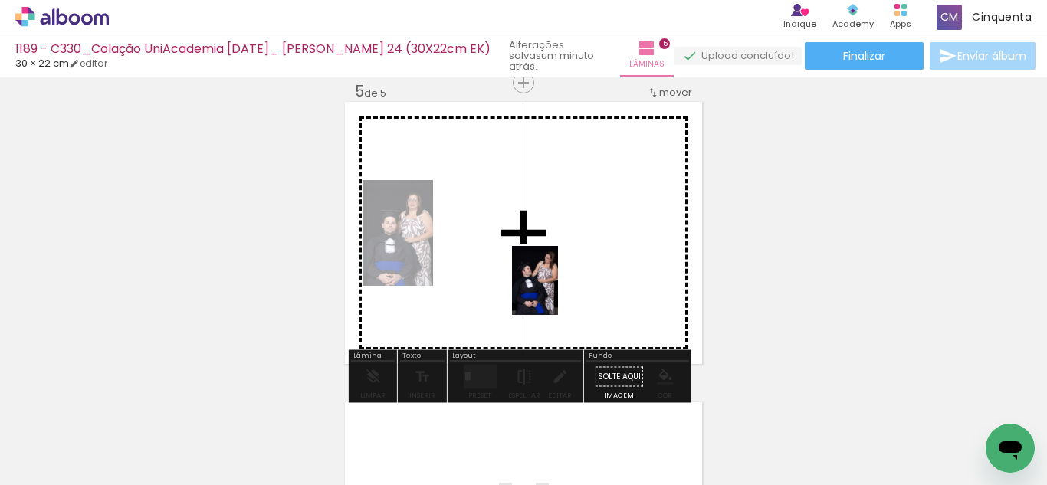
drag, startPoint x: 336, startPoint y: 441, endPoint x: 558, endPoint y: 292, distance: 266.7
click at [558, 292] on quentale-workspace at bounding box center [523, 242] width 1047 height 485
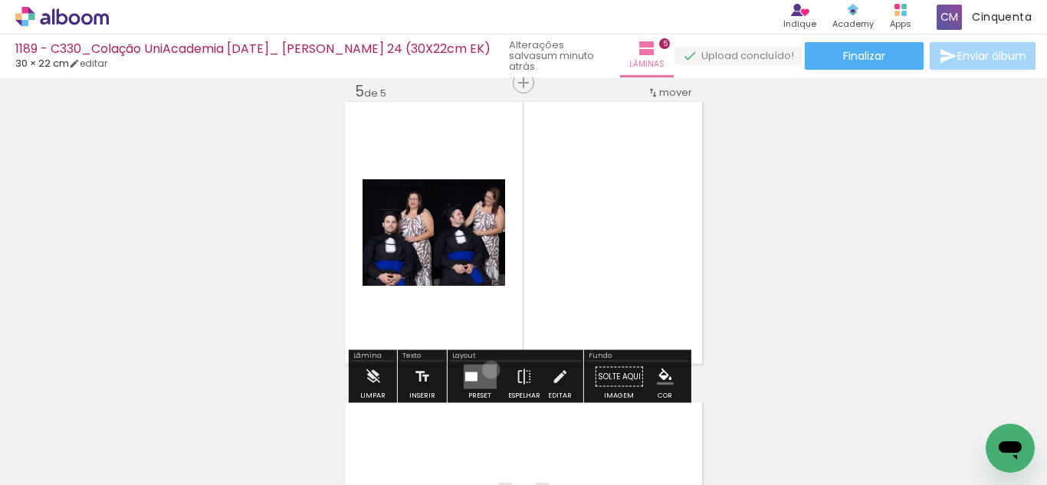
click at [487, 369] on quentale-layouter at bounding box center [479, 377] width 33 height 25
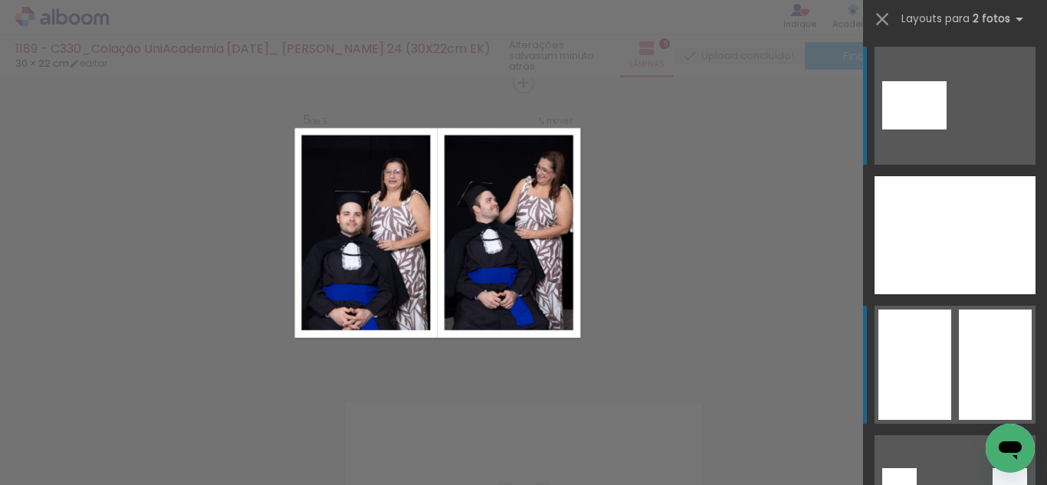
click at [1012, 390] on div at bounding box center [995, 365] width 73 height 110
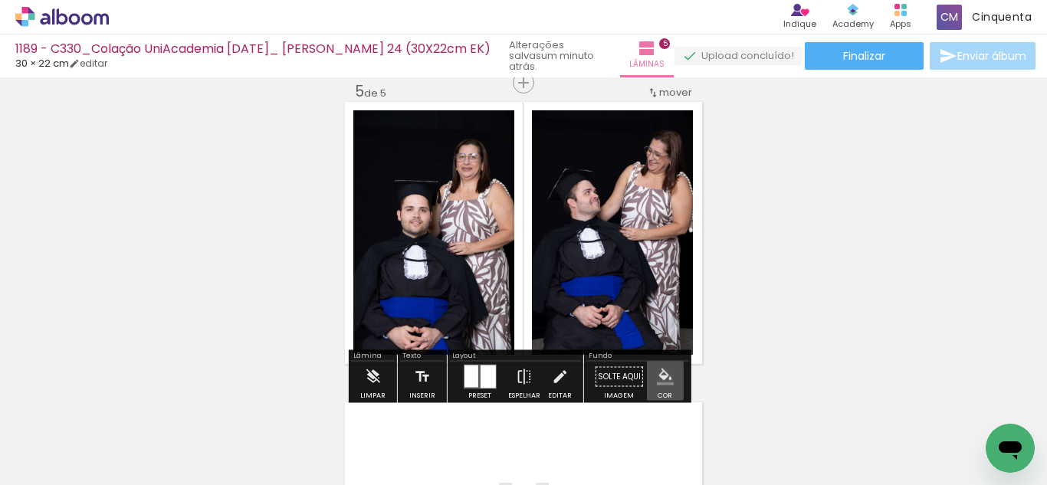
click at [659, 381] on iron-icon "color picker" at bounding box center [665, 377] width 17 height 17
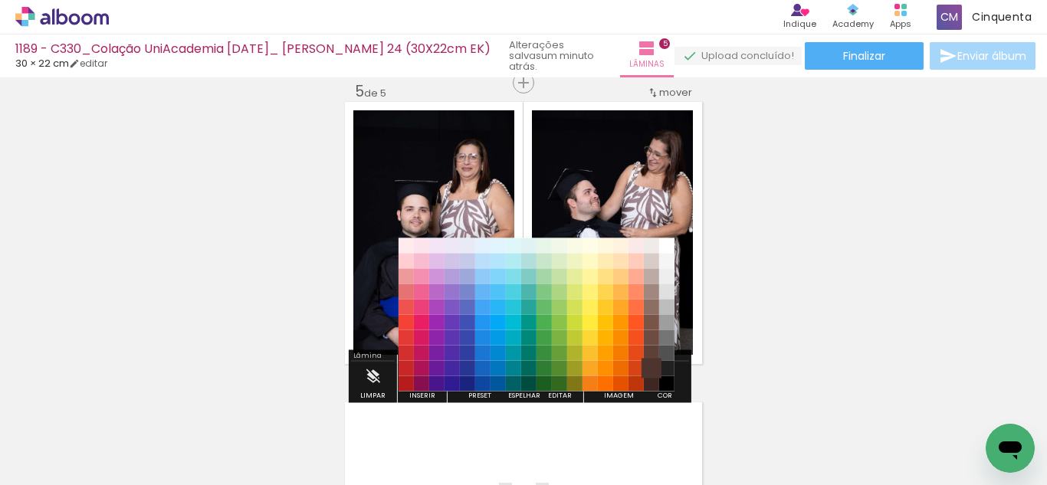
click at [657, 364] on paper-item "#4e342e" at bounding box center [651, 368] width 15 height 15
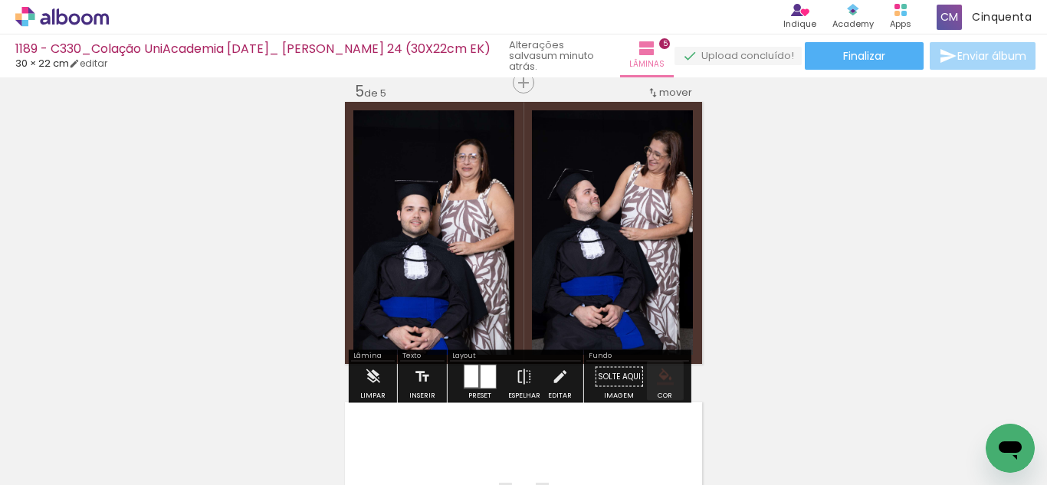
click at [658, 374] on iron-icon "color picker" at bounding box center [665, 377] width 17 height 17
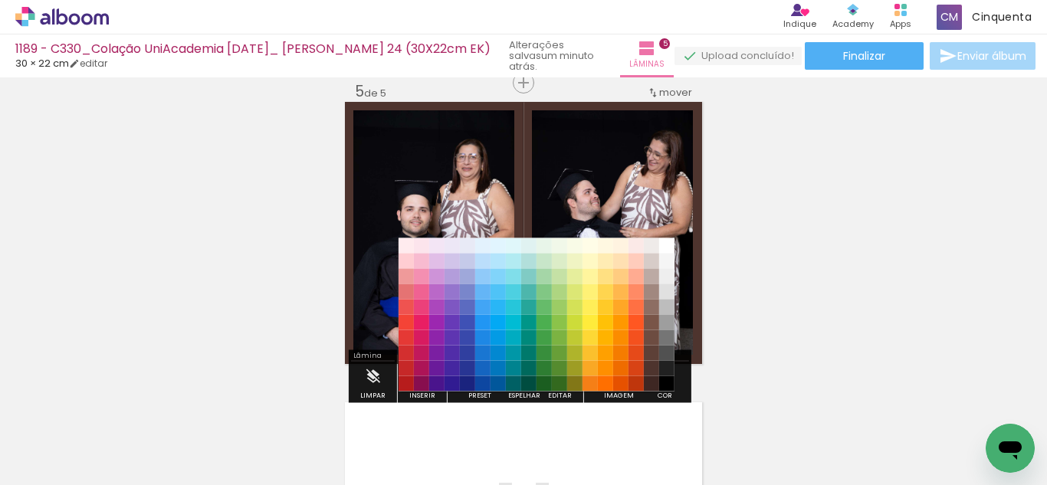
click at [663, 381] on paper-item "#000000" at bounding box center [666, 383] width 15 height 15
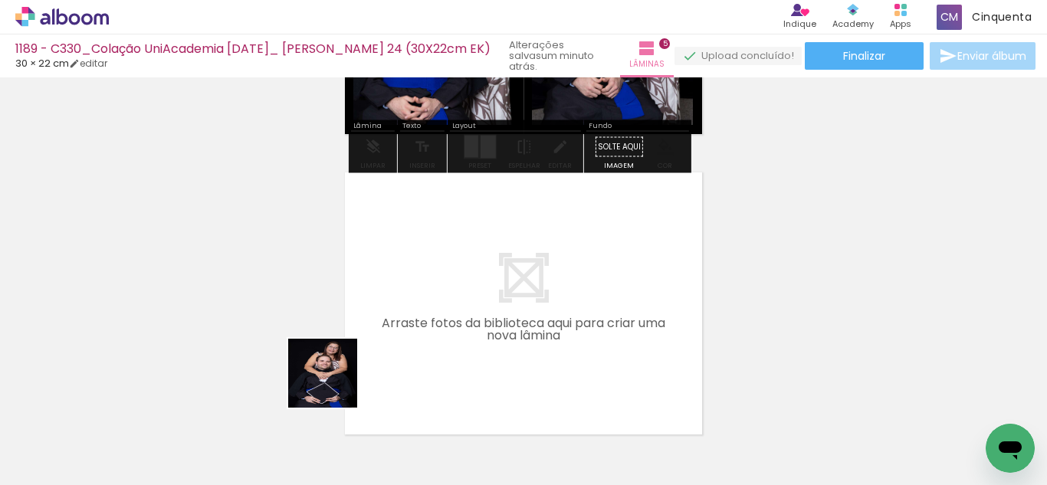
drag, startPoint x: 305, startPoint y: 422, endPoint x: 388, endPoint y: 339, distance: 118.1
click at [388, 339] on quentale-workspace at bounding box center [523, 242] width 1047 height 485
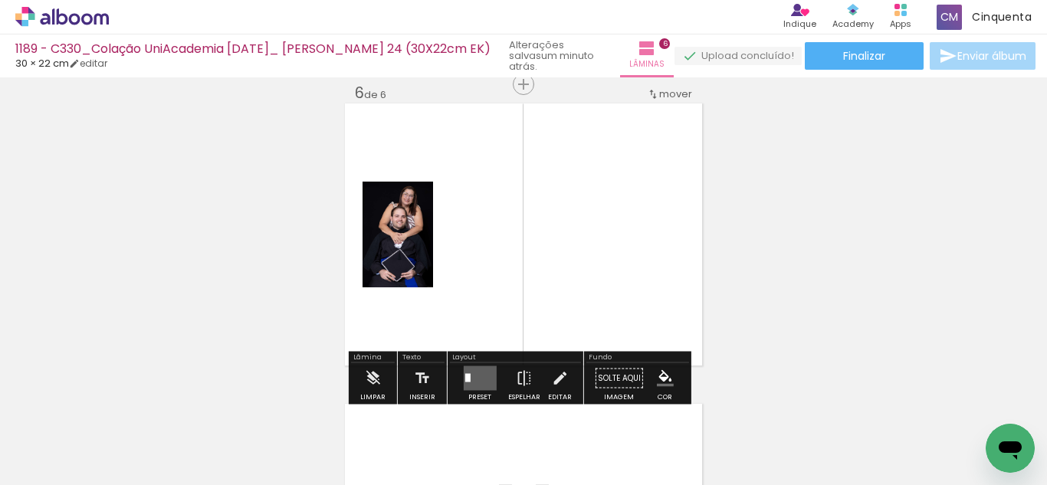
scroll to position [1522, 0]
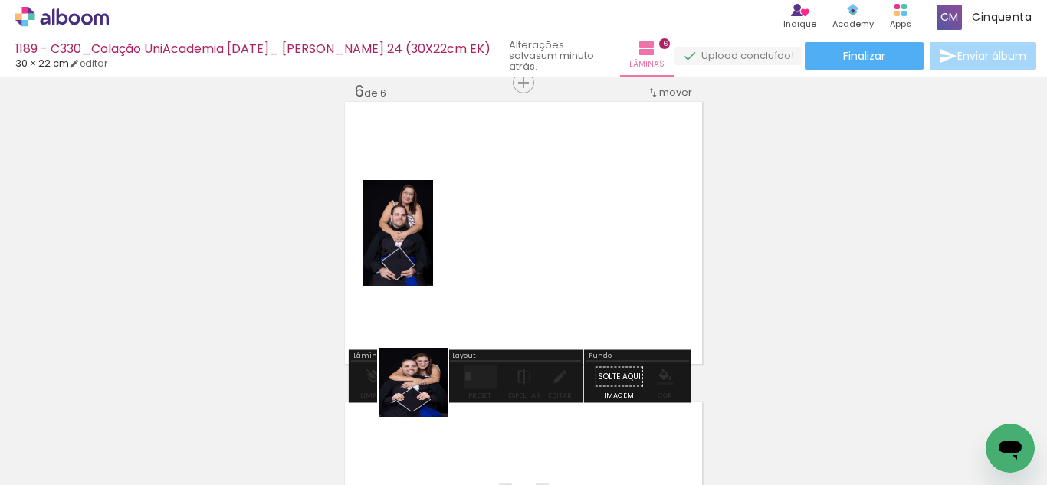
drag, startPoint x: 316, startPoint y: 438, endPoint x: 491, endPoint y: 319, distance: 211.3
click at [491, 319] on quentale-workspace at bounding box center [523, 242] width 1047 height 485
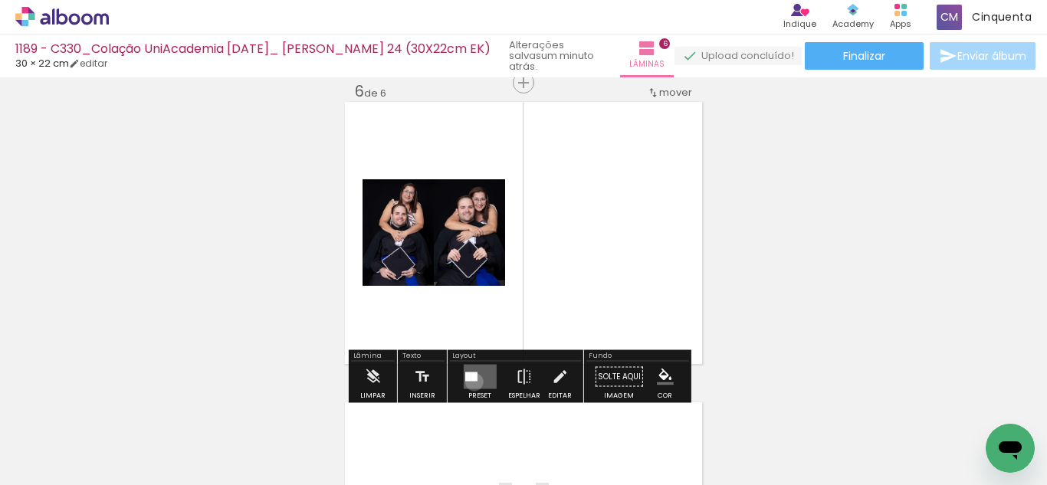
click at [470, 382] on quentale-layouter at bounding box center [479, 377] width 33 height 25
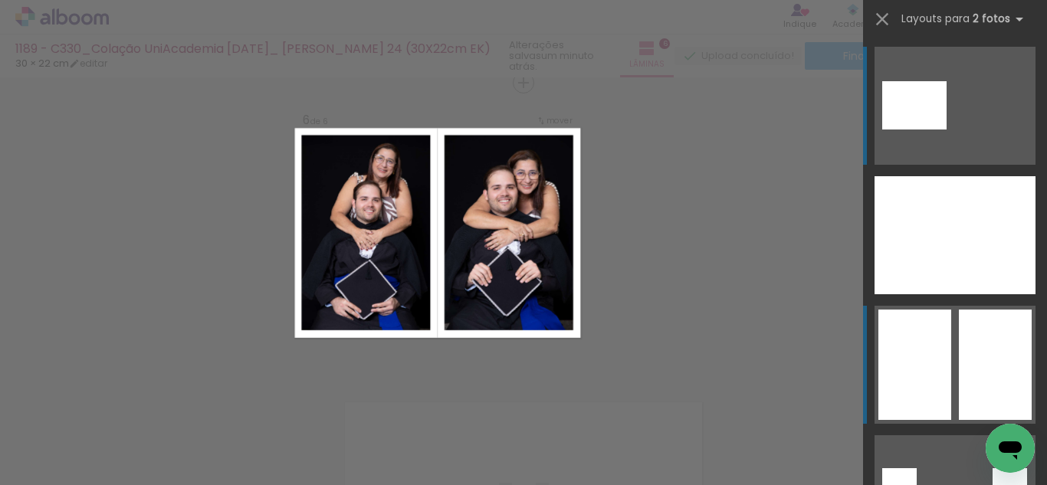
drag, startPoint x: 971, startPoint y: 382, endPoint x: 965, endPoint y: 411, distance: 28.9
click at [971, 392] on div at bounding box center [995, 365] width 73 height 110
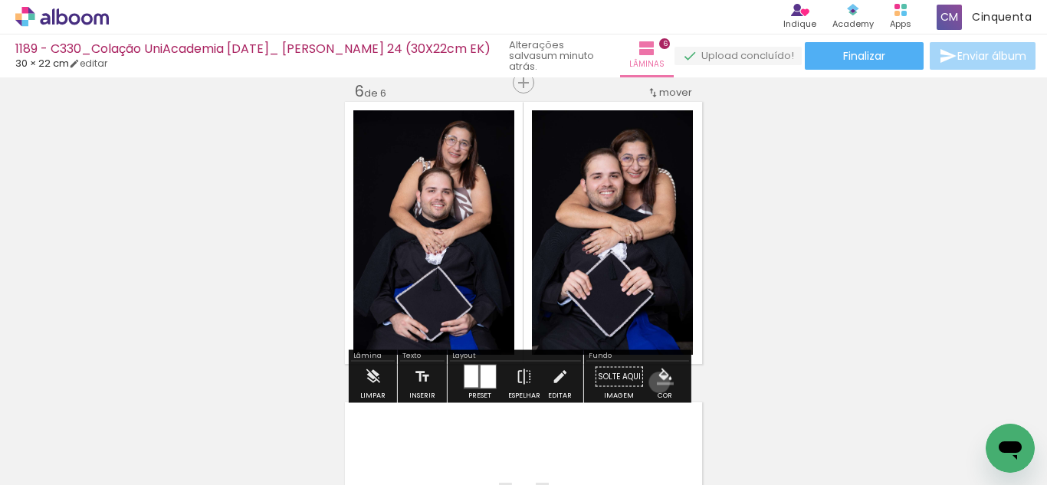
click at [657, 382] on iron-icon "color picker" at bounding box center [665, 377] width 17 height 17
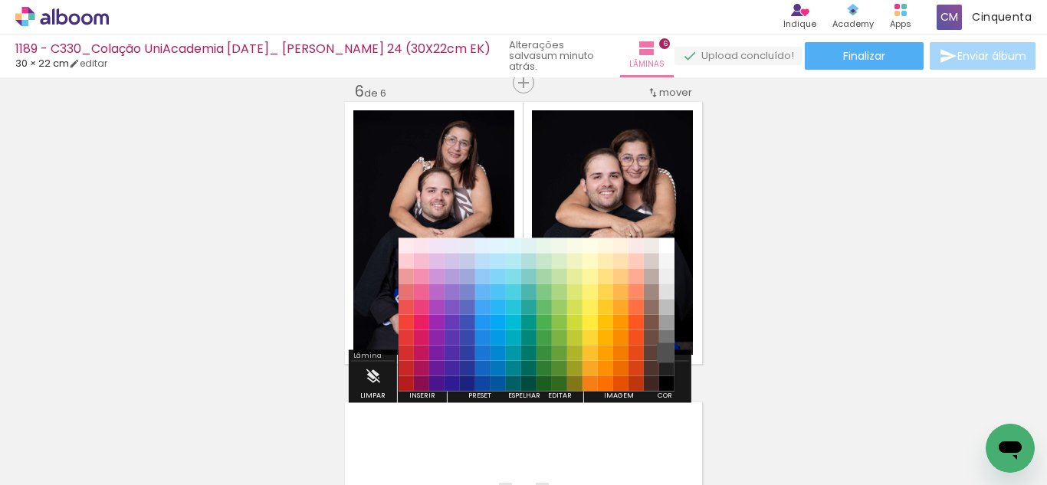
click at [660, 351] on paper-item "#515151" at bounding box center [666, 353] width 15 height 15
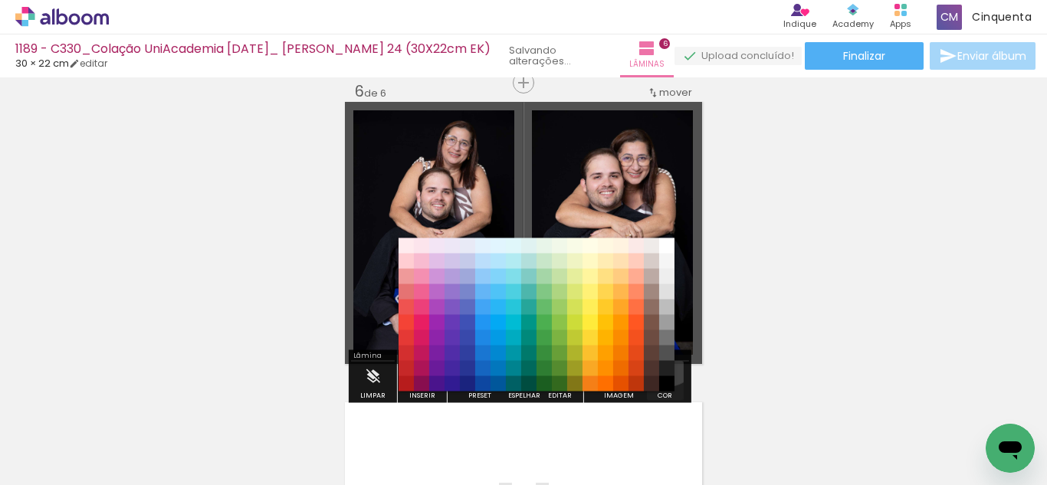
click at [656, 367] on paper-menu-button "#ffebee #ffcdd2 #ef9a9a #e57373 #ef5350 #f44336 #e53935 #d32f2f #c62828 #b71c1c…" at bounding box center [665, 376] width 29 height 29
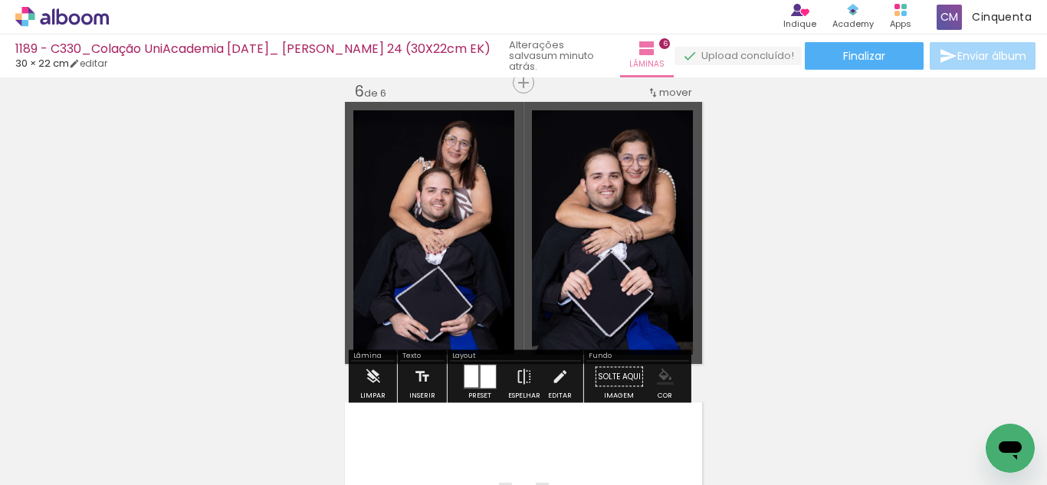
click at [663, 376] on iron-icon "color picker" at bounding box center [665, 377] width 17 height 17
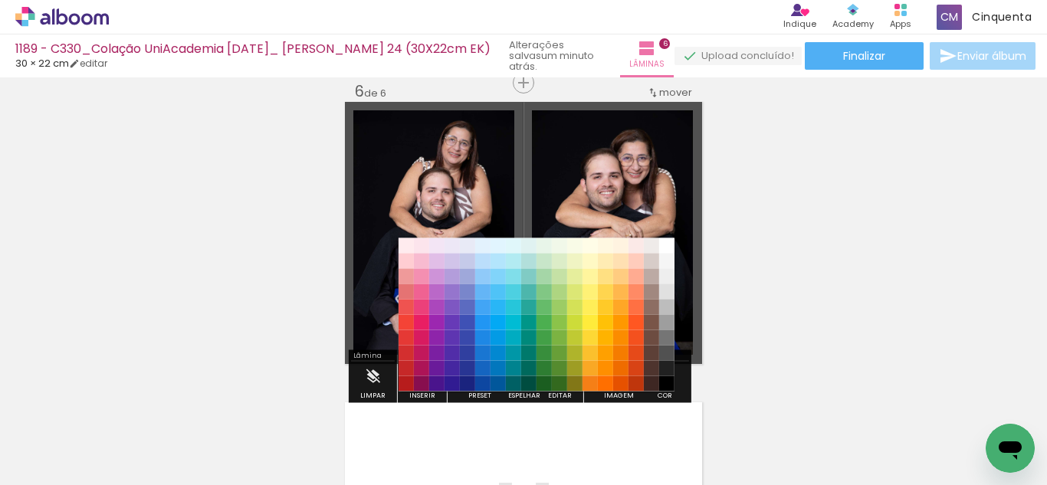
click at [664, 381] on paper-item "#000000" at bounding box center [666, 383] width 15 height 15
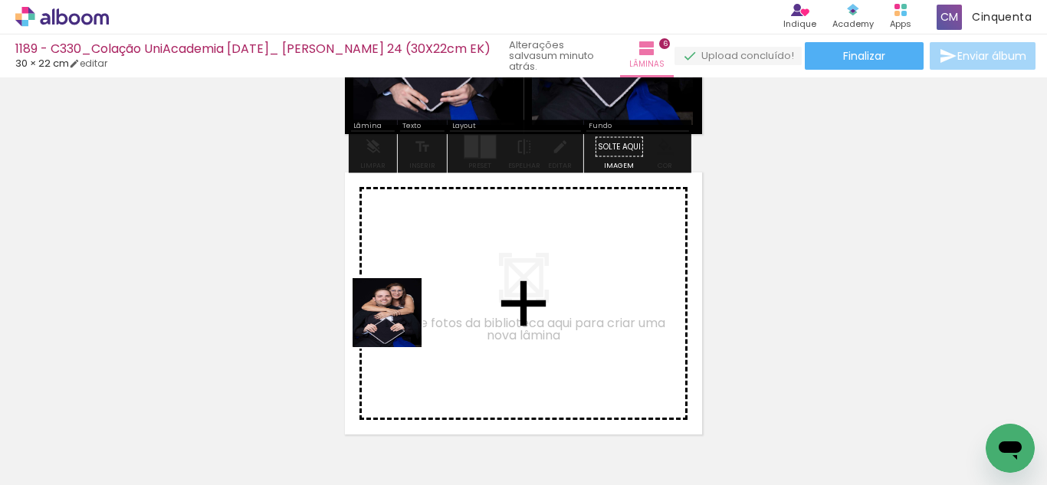
drag, startPoint x: 315, startPoint y: 418, endPoint x: 398, endPoint y: 323, distance: 127.1
click at [398, 323] on quentale-workspace at bounding box center [523, 242] width 1047 height 485
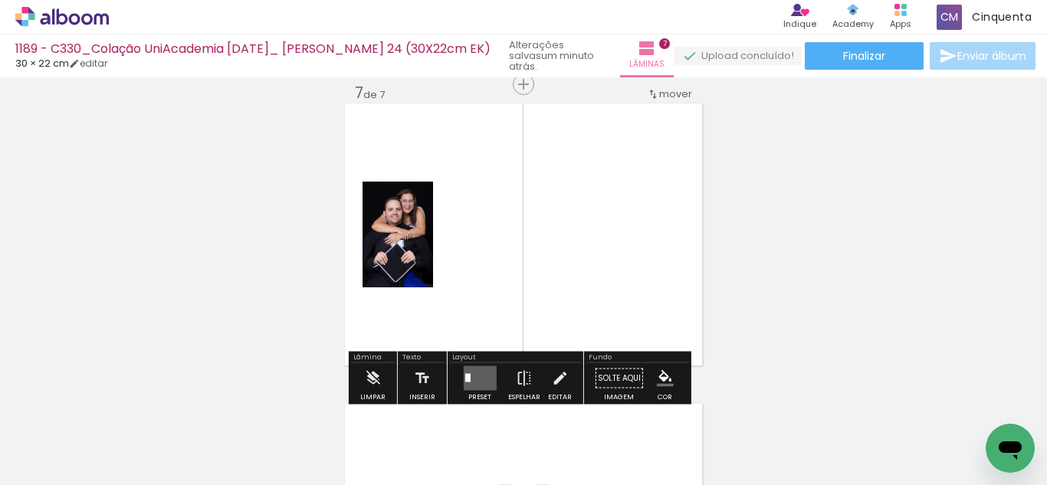
scroll to position [1822, 0]
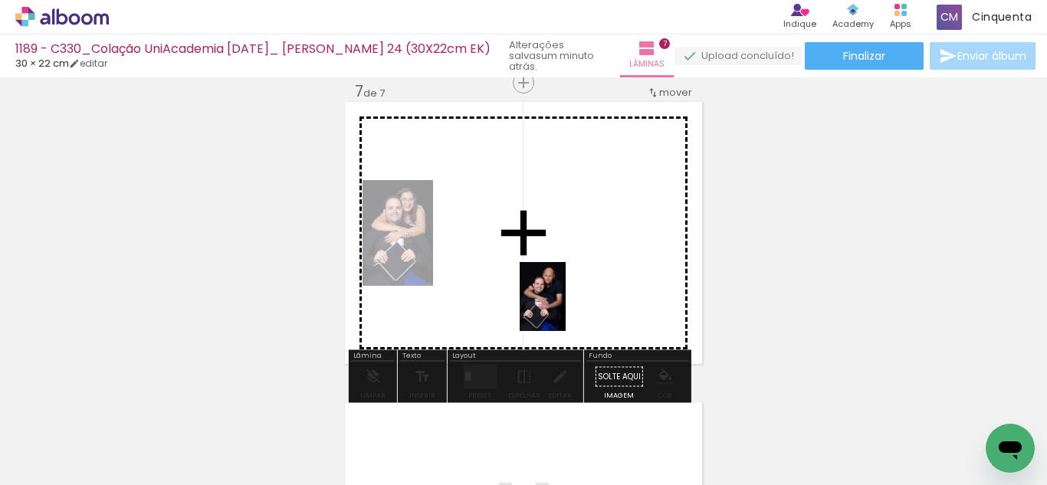
drag, startPoint x: 395, startPoint y: 391, endPoint x: 418, endPoint y: 375, distance: 28.1
click at [565, 307] on quentale-workspace at bounding box center [523, 242] width 1047 height 485
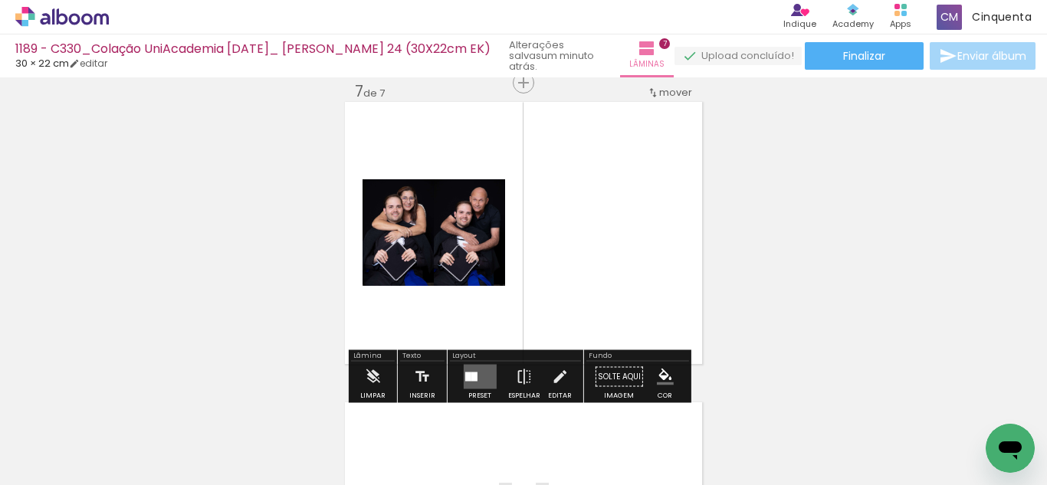
click at [473, 379] on div at bounding box center [473, 376] width 6 height 9
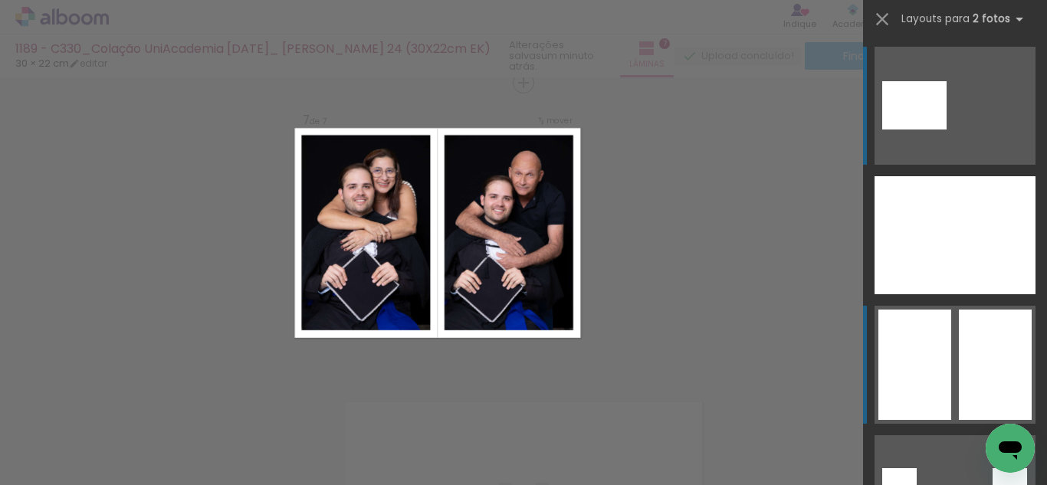
click at [927, 401] on div at bounding box center [914, 365] width 73 height 110
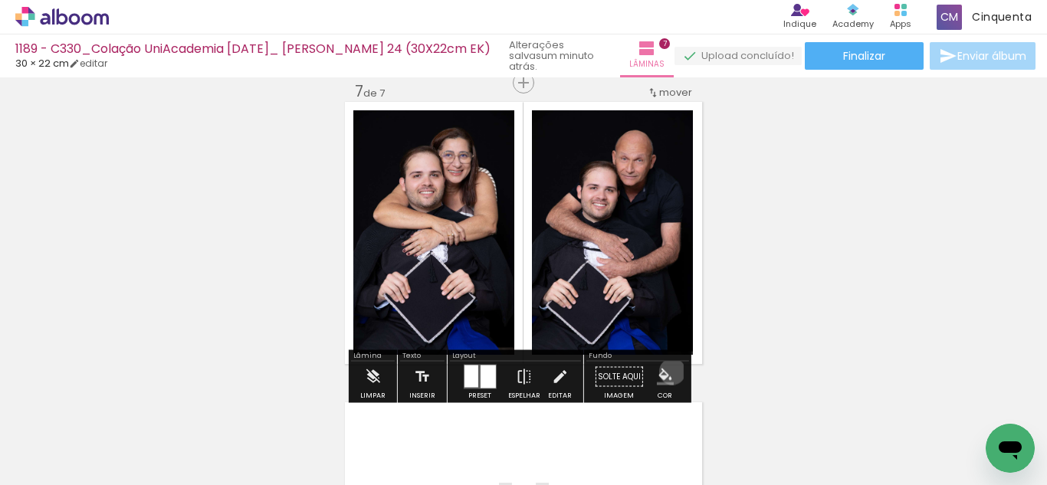
click at [667, 372] on iron-icon "color picker" at bounding box center [665, 377] width 17 height 17
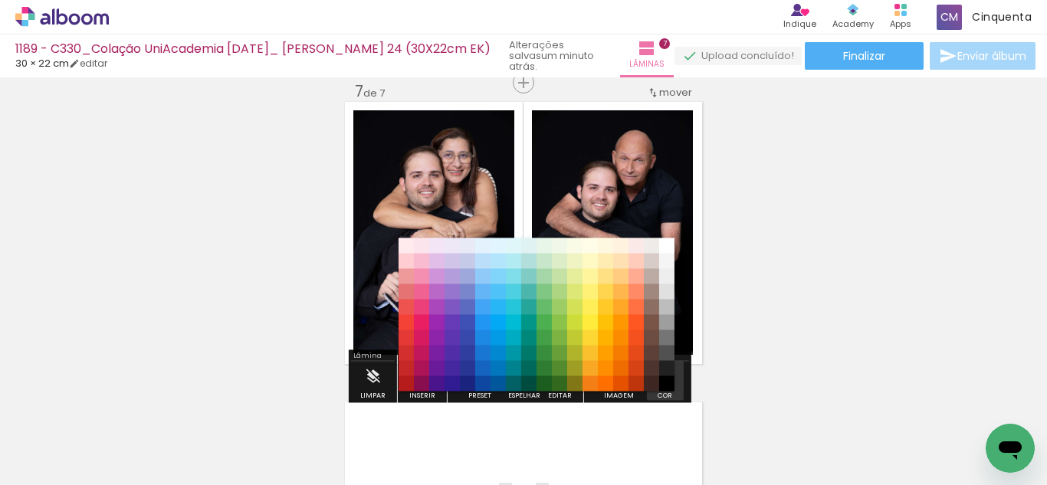
click at [653, 353] on div "#ffebee #ffcdd2 #ef9a9a #e57373 #ef5350 #f44336 #e53935 #d32f2f #c62828 #b71c1c…" at bounding box center [536, 322] width 276 height 153
click at [652, 364] on paper-item "#4e342e" at bounding box center [651, 368] width 15 height 15
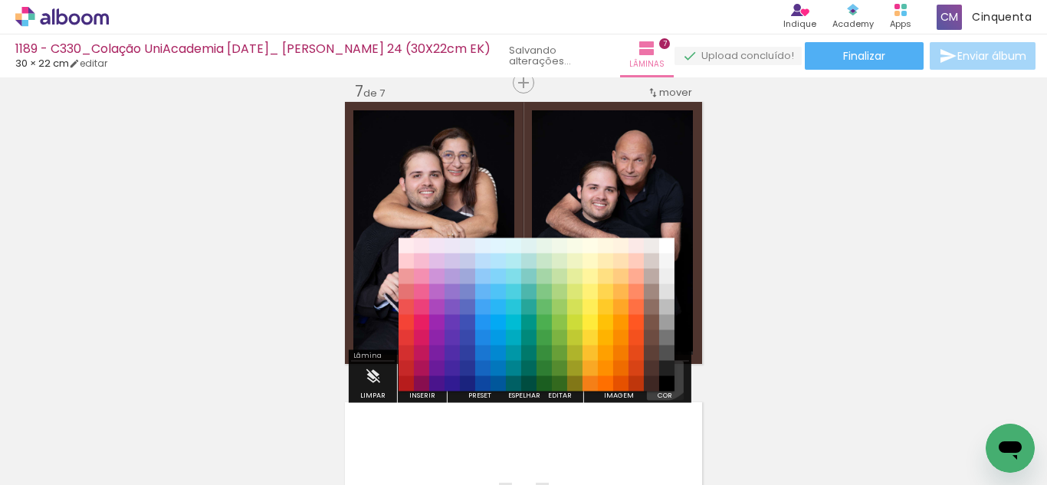
click at [661, 376] on iron-icon "color picker" at bounding box center [665, 377] width 17 height 17
click at [667, 383] on paper-item "#000000" at bounding box center [666, 383] width 15 height 15
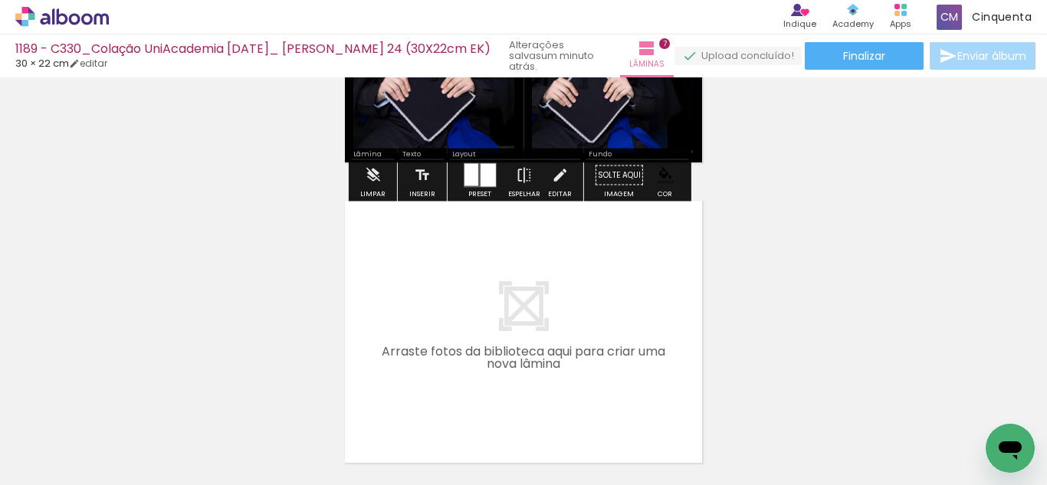
scroll to position [2052, 0]
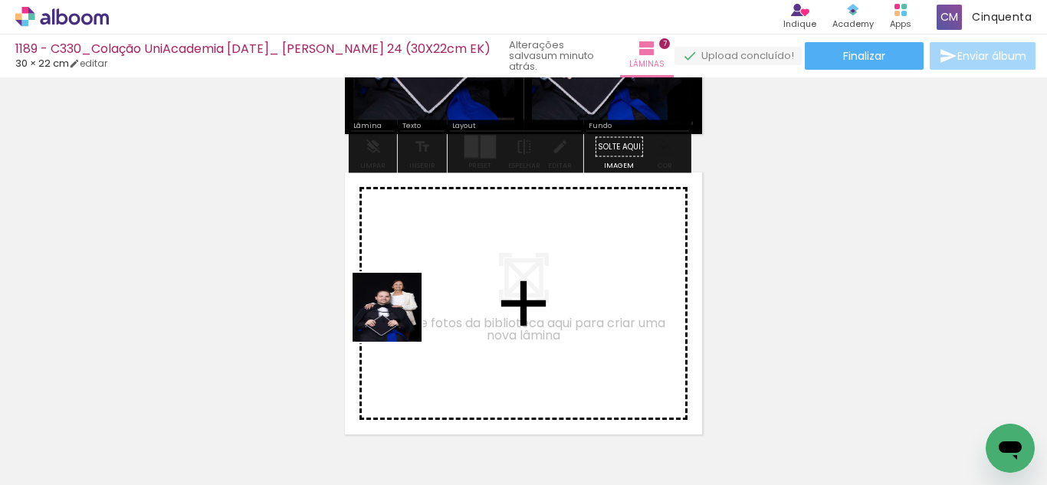
drag, startPoint x: 313, startPoint y: 431, endPoint x: 398, endPoint y: 319, distance: 141.6
click at [398, 319] on quentale-workspace at bounding box center [523, 242] width 1047 height 485
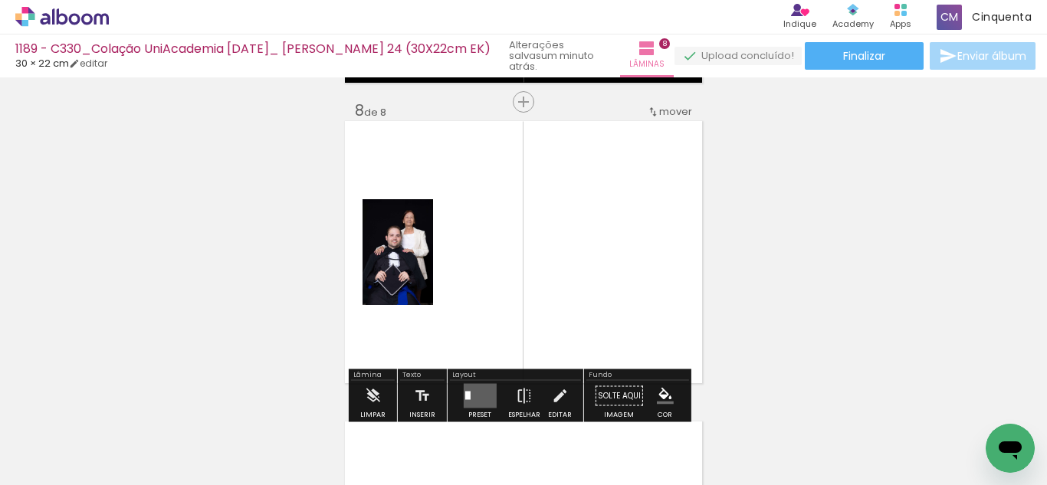
scroll to position [2123, 0]
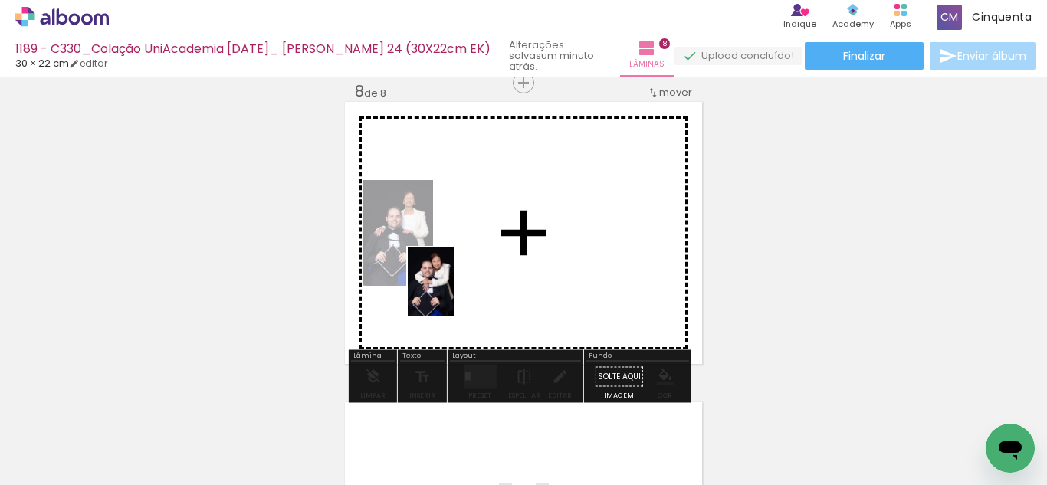
drag, startPoint x: 333, startPoint y: 431, endPoint x: 465, endPoint y: 290, distance: 193.5
click at [465, 290] on quentale-workspace at bounding box center [523, 242] width 1047 height 485
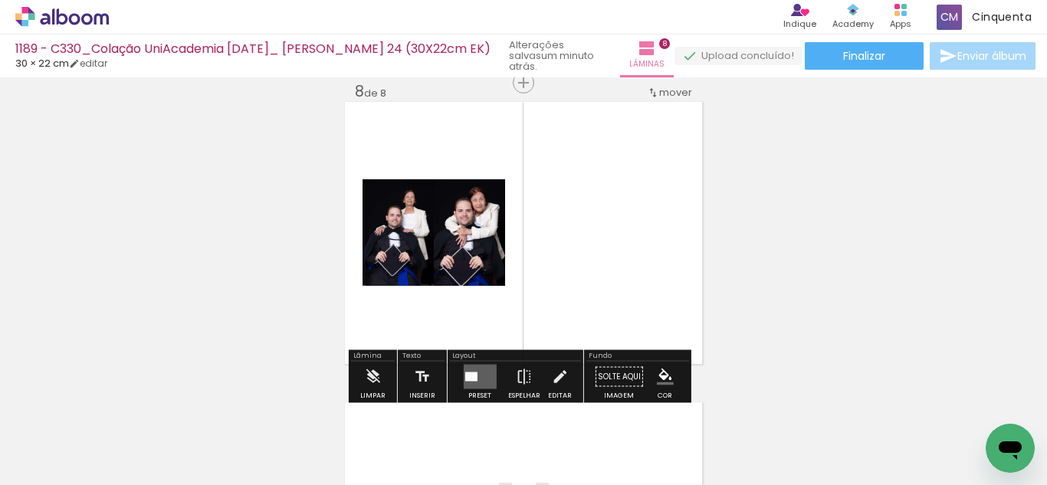
click at [474, 379] on quentale-layouter at bounding box center [479, 377] width 33 height 25
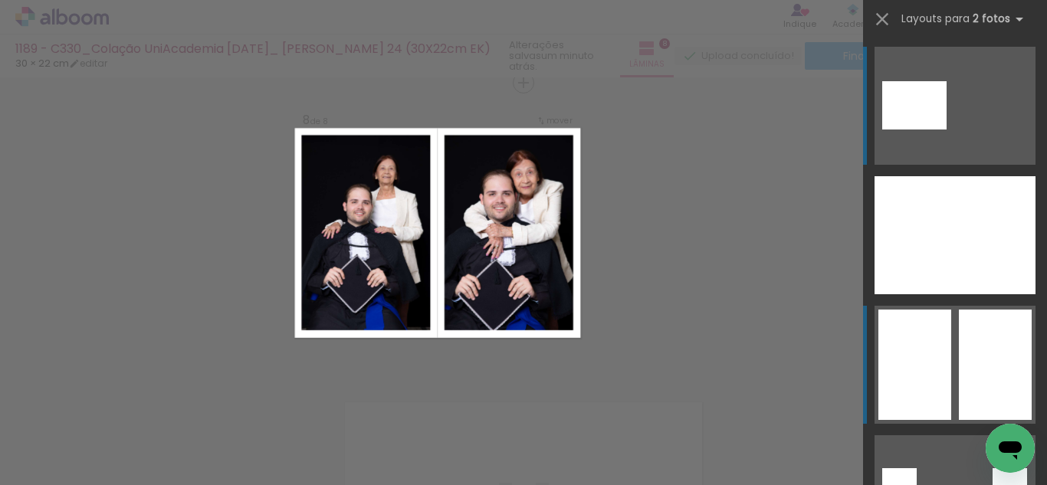
click at [890, 377] on div at bounding box center [914, 365] width 73 height 110
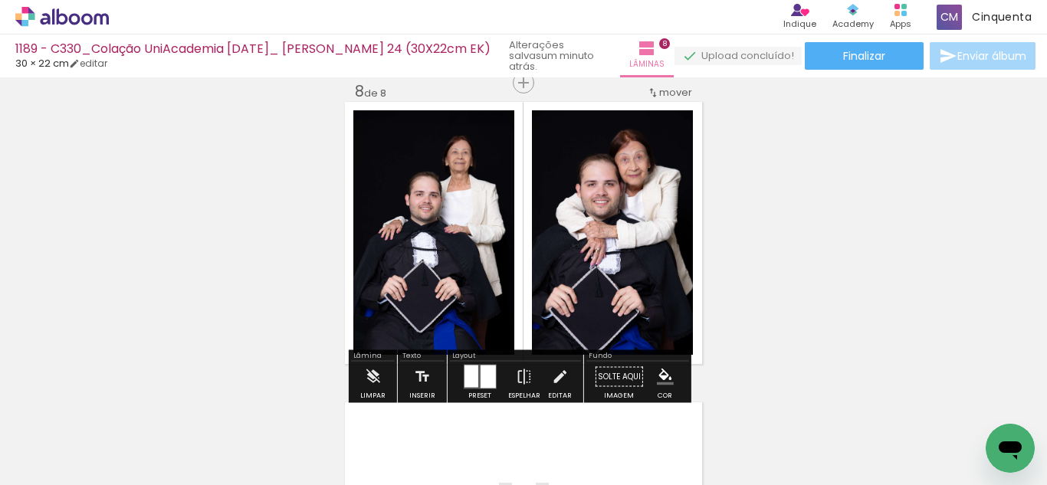
click at [656, 367] on paper-menu-button "#ffebee #ffcdd2 #ef9a9a #e57373 #ef5350 #f44336 #e53935 #d32f2f #c62828 #b71c1c…" at bounding box center [665, 376] width 29 height 29
click at [657, 379] on iron-icon "color picker" at bounding box center [665, 377] width 17 height 17
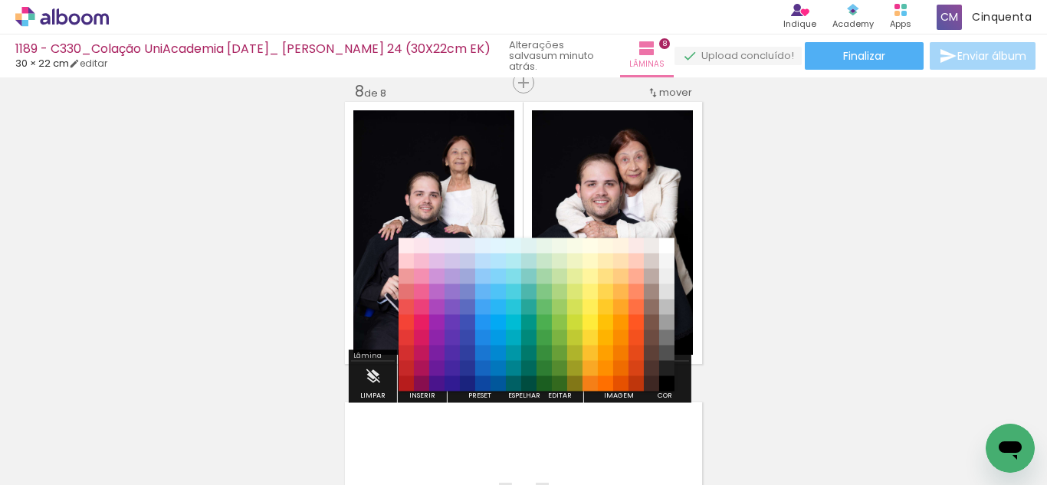
click at [662, 369] on paper-item "#212121" at bounding box center [666, 368] width 15 height 15
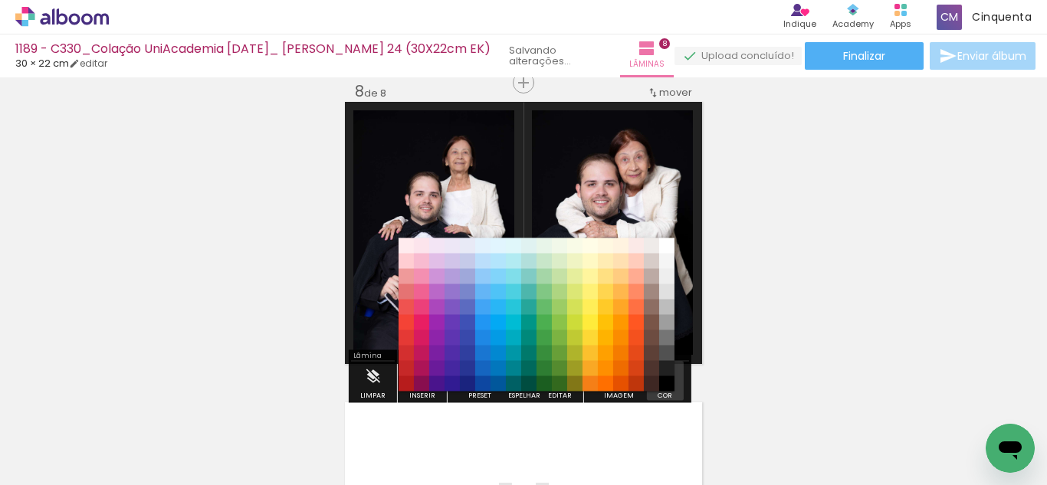
click at [657, 381] on iron-icon "color picker" at bounding box center [665, 377] width 17 height 17
click at [660, 384] on div "#ffebee #ffcdd2 #ef9a9a #e57373 #ef5350 #f44336 #e53935 #d32f2f #c62828 #b71c1c…" at bounding box center [536, 322] width 276 height 153
click at [660, 384] on paper-item "#000000" at bounding box center [666, 383] width 15 height 15
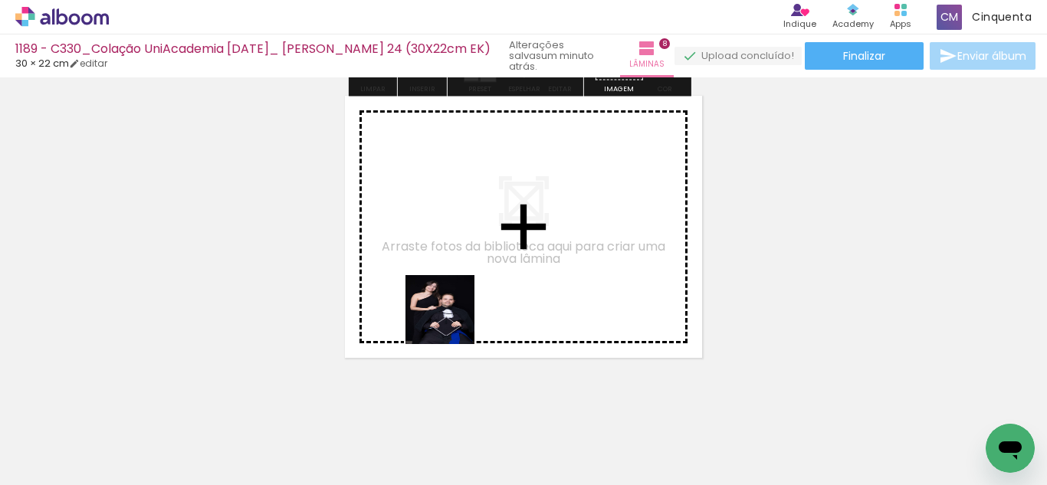
drag, startPoint x: 333, startPoint y: 429, endPoint x: 367, endPoint y: 401, distance: 44.1
click at [451, 317] on quentale-workspace at bounding box center [523, 242] width 1047 height 485
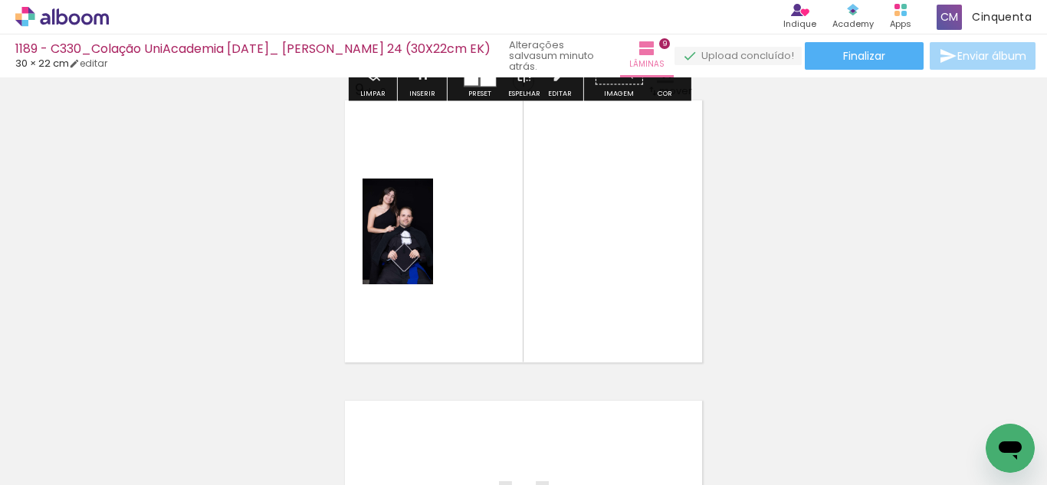
scroll to position [2423, 0]
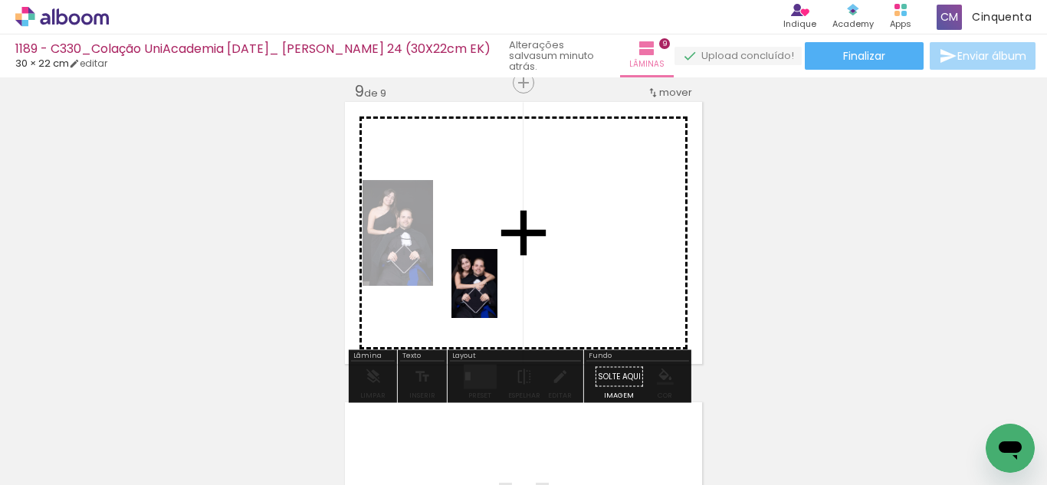
drag, startPoint x: 310, startPoint y: 434, endPoint x: 497, endPoint y: 295, distance: 233.2
click at [497, 295] on quentale-workspace at bounding box center [523, 242] width 1047 height 485
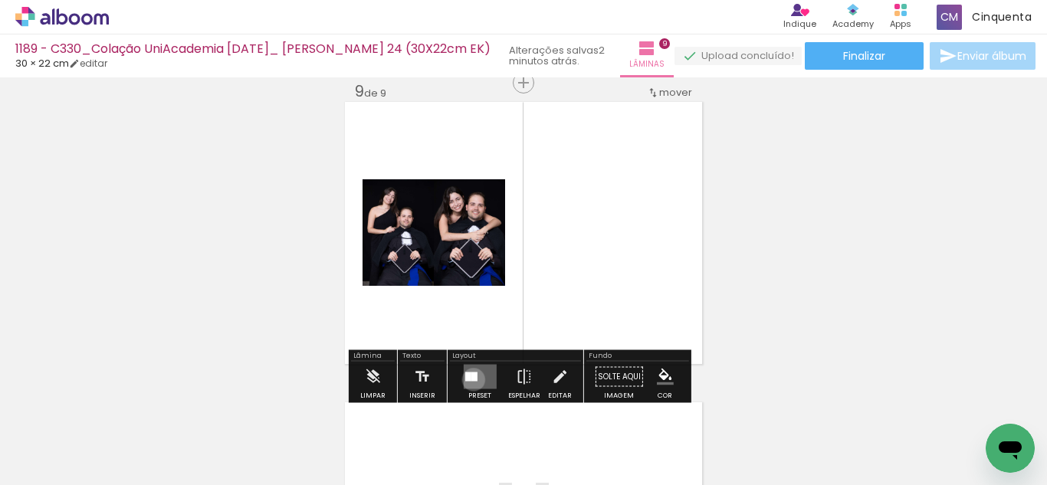
click at [470, 379] on div at bounding box center [473, 376] width 6 height 9
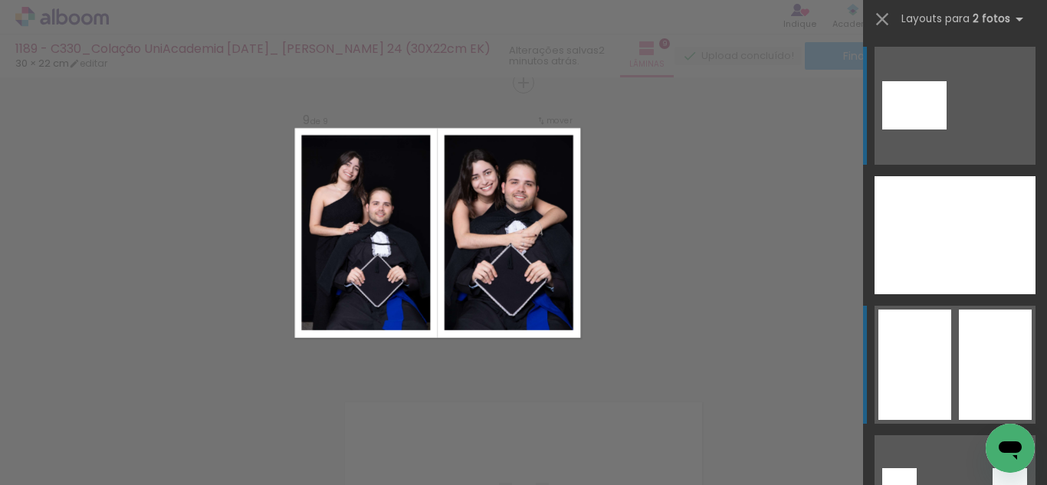
click at [959, 356] on div at bounding box center [995, 365] width 73 height 110
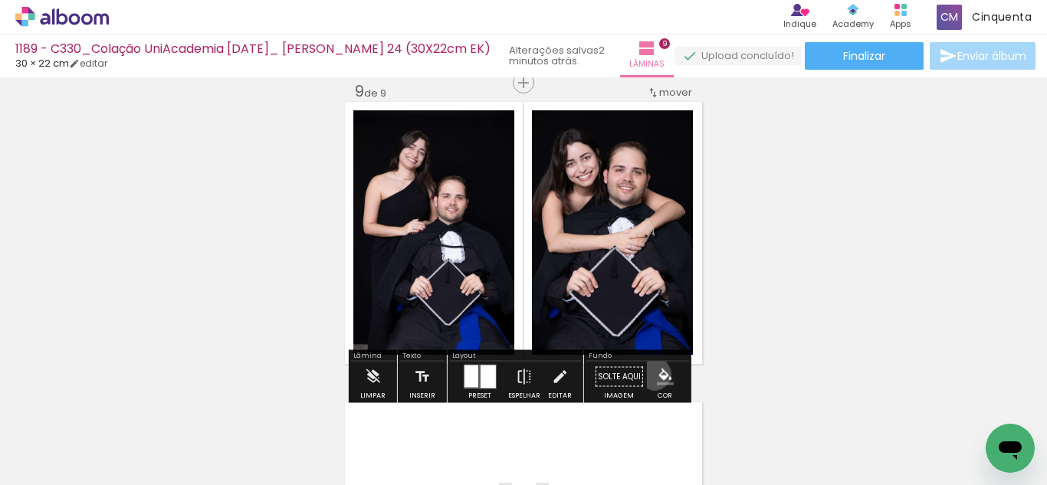
click at [651, 374] on paper-menu-button "#ffebee #ffcdd2 #ef9a9a #e57373 #ef5350 #f44336 #e53935 #d32f2f #c62828 #b71c1c…" at bounding box center [665, 376] width 29 height 29
click at [670, 366] on paper-menu-button "#ffebee #ffcdd2 #ef9a9a #e57373 #ef5350 #f44336 #e53935 #d32f2f #c62828 #b71c1c…" at bounding box center [665, 376] width 29 height 29
click at [663, 373] on iron-icon "color picker" at bounding box center [665, 377] width 17 height 17
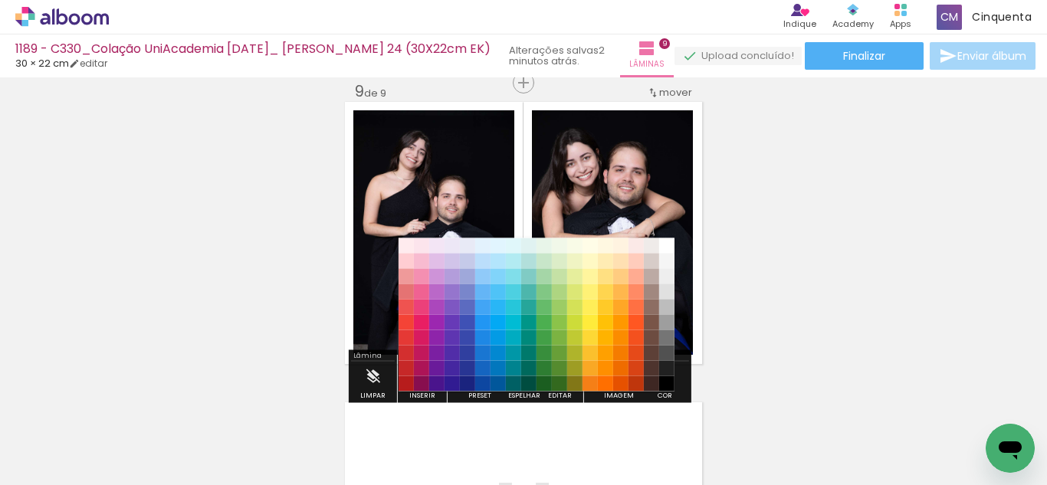
click at [670, 357] on paper-item "#515151" at bounding box center [666, 353] width 15 height 15
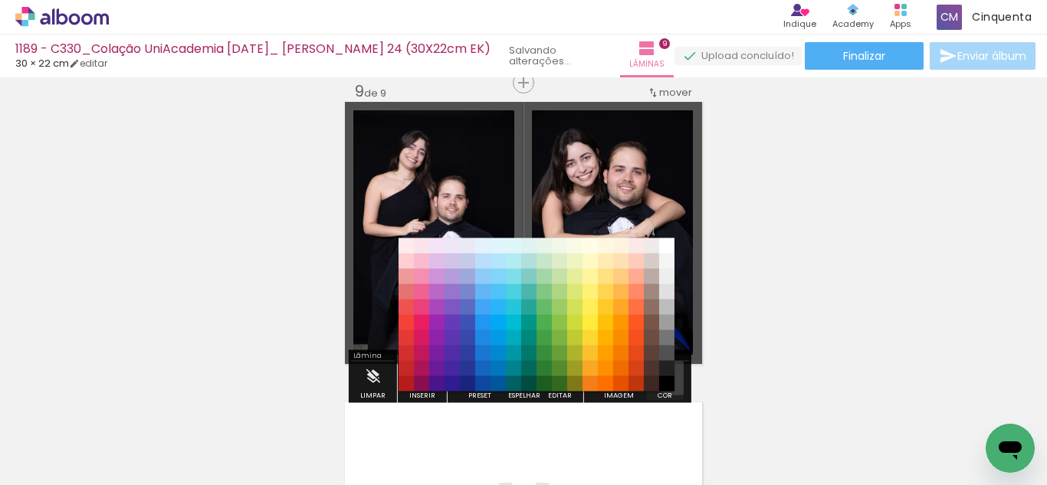
drag, startPoint x: 661, startPoint y: 378, endPoint x: 654, endPoint y: 385, distance: 10.8
click at [657, 382] on iron-icon "color picker" at bounding box center [665, 377] width 17 height 17
click at [665, 380] on paper-item "#000000" at bounding box center [666, 383] width 15 height 15
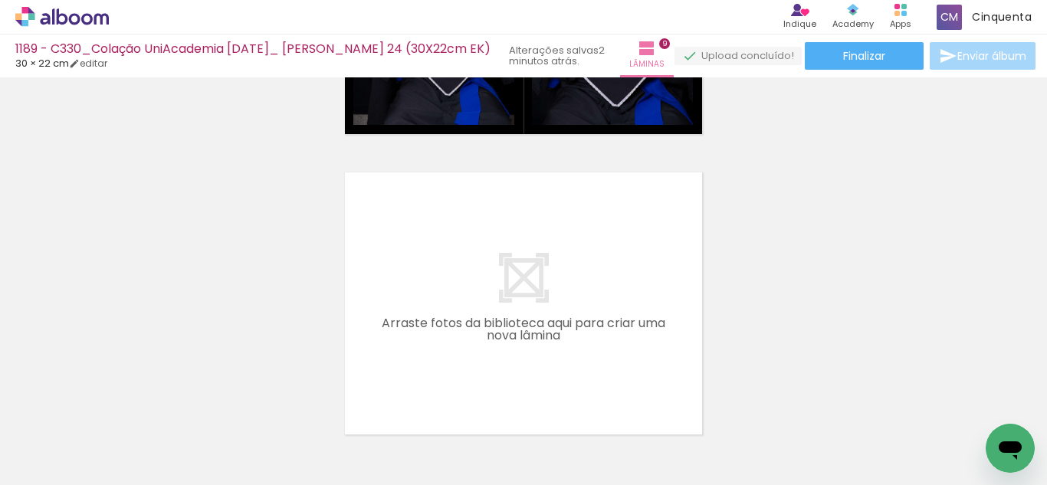
scroll to position [0, 72]
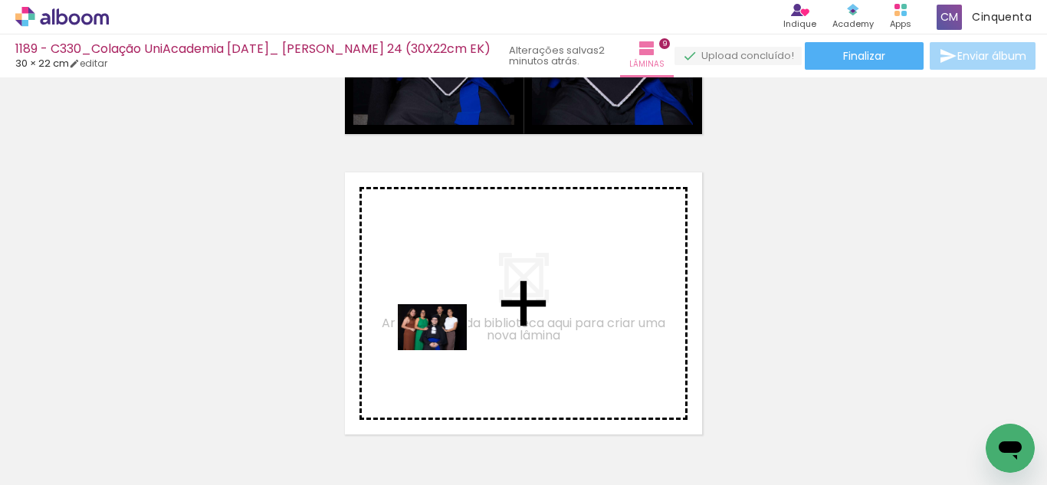
drag, startPoint x: 235, startPoint y: 429, endPoint x: 444, endPoint y: 350, distance: 222.9
click at [444, 350] on quentale-workspace at bounding box center [523, 242] width 1047 height 485
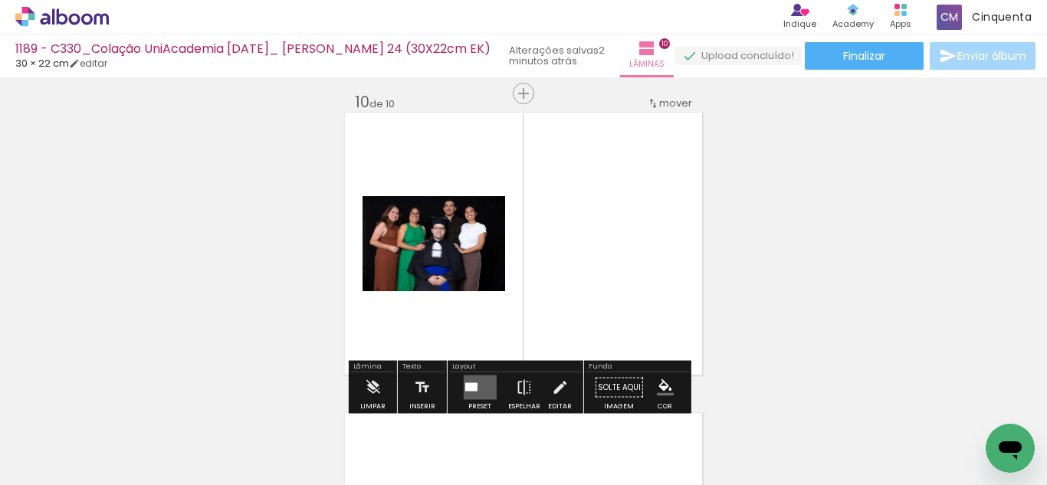
scroll to position [2723, 0]
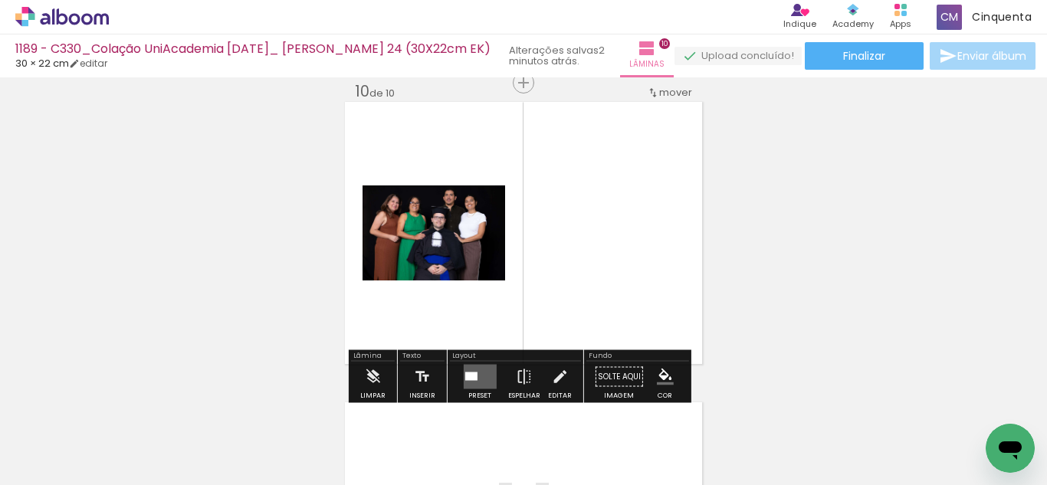
click at [478, 374] on quentale-layouter at bounding box center [479, 377] width 33 height 25
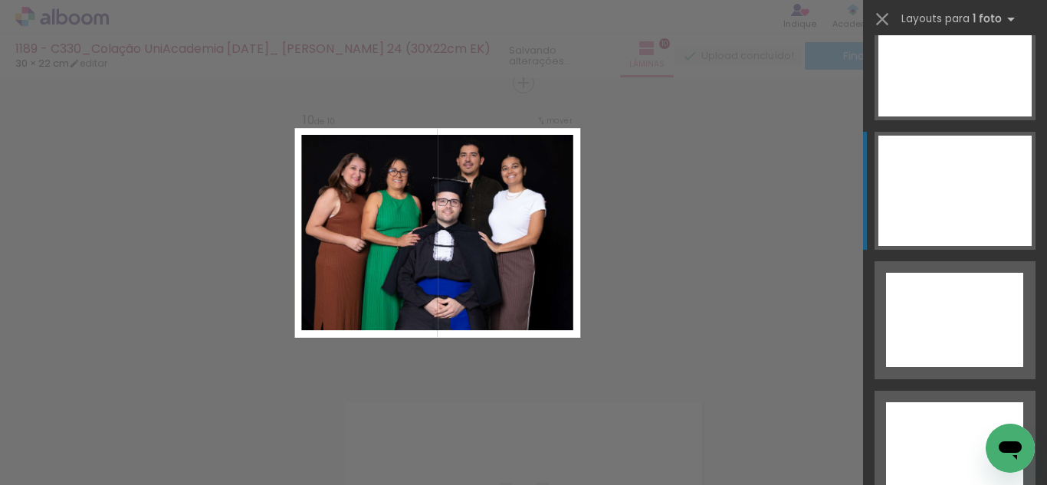
scroll to position [6961, 0]
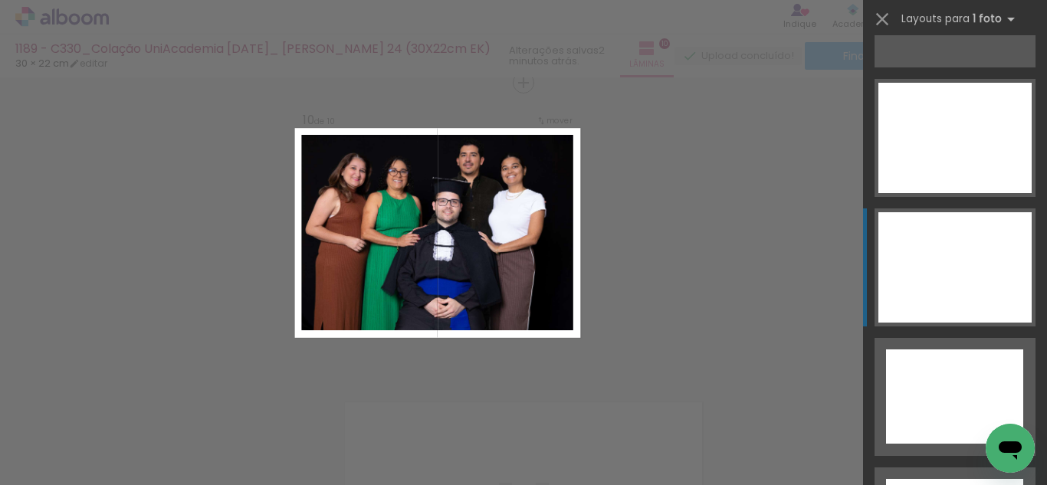
drag, startPoint x: 933, startPoint y: 231, endPoint x: 931, endPoint y: 244, distance: 13.9
click at [933, 231] on div at bounding box center [954, 267] width 153 height 110
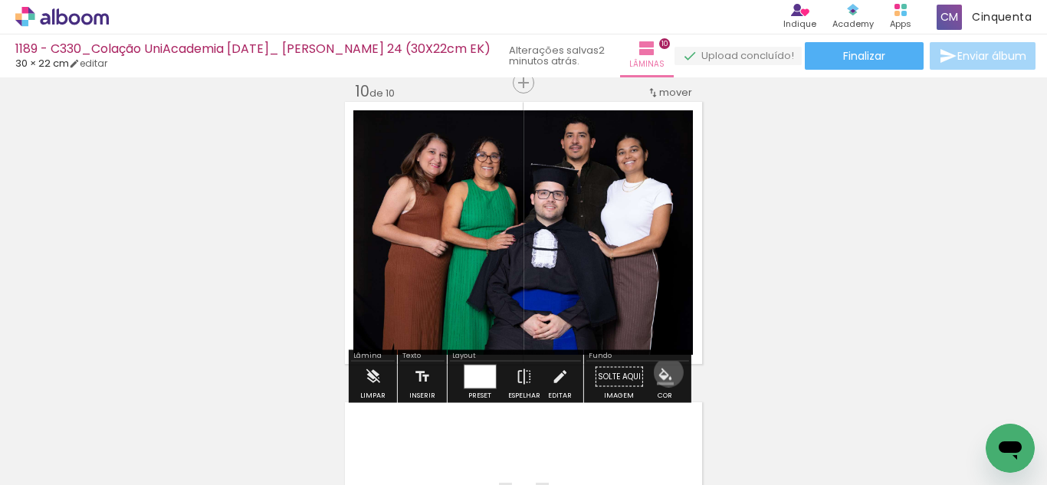
click at [663, 372] on iron-icon "color picker" at bounding box center [665, 377] width 17 height 17
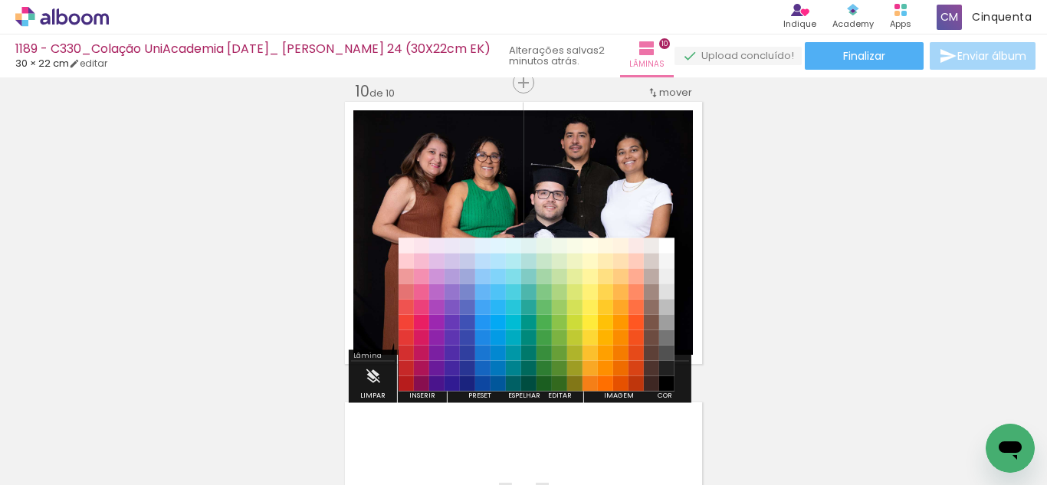
click at [663, 368] on paper-item "#212121" at bounding box center [666, 368] width 15 height 15
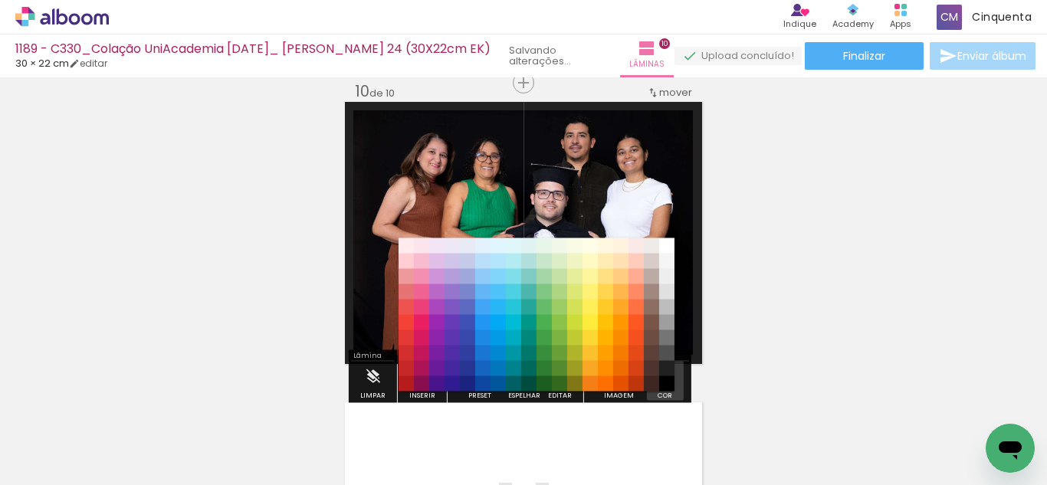
click at [663, 374] on iron-icon "color picker" at bounding box center [665, 377] width 17 height 17
click at [665, 381] on paper-item "#000000" at bounding box center [666, 383] width 15 height 15
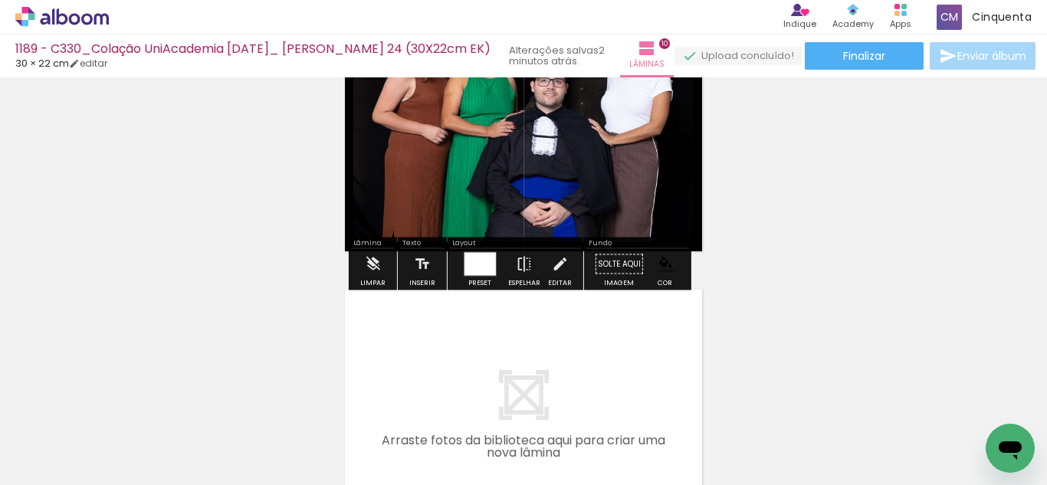
scroll to position [3030, 0]
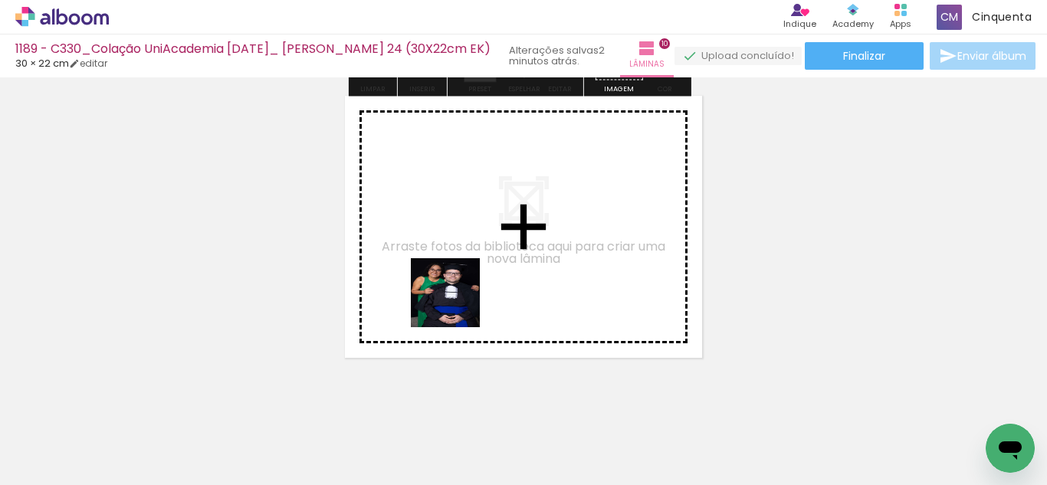
drag, startPoint x: 274, startPoint y: 440, endPoint x: 300, endPoint y: 466, distance: 36.8
click at [456, 304] on quentale-workspace at bounding box center [523, 242] width 1047 height 485
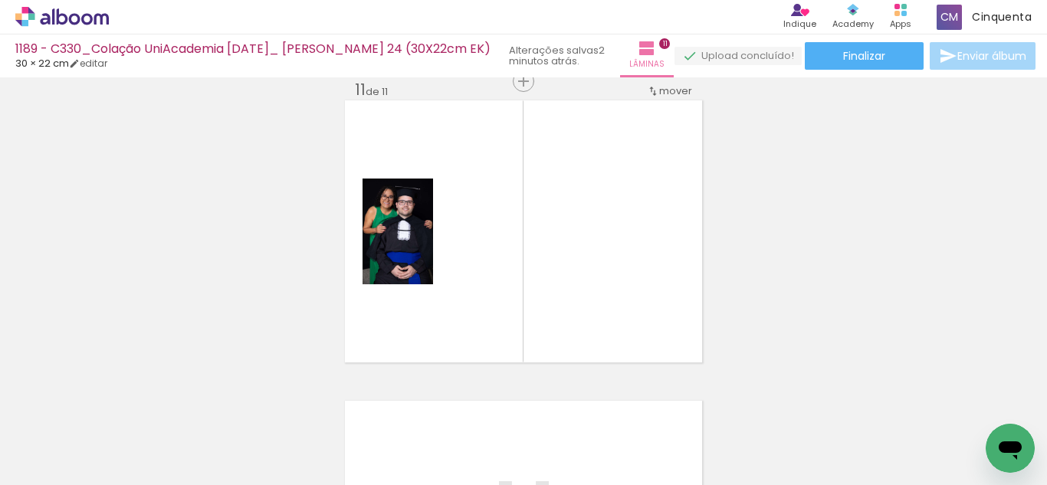
scroll to position [3024, 0]
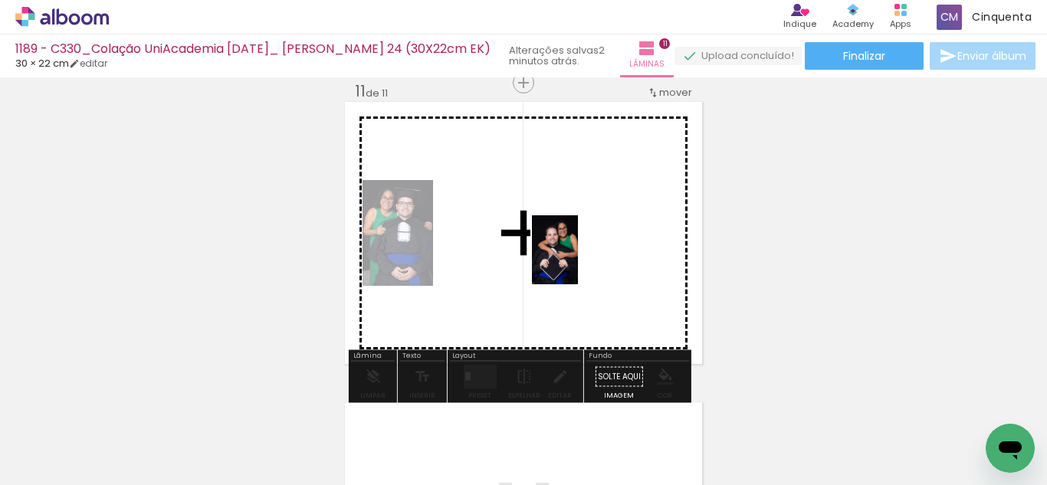
drag, startPoint x: 279, startPoint y: 440, endPoint x: 578, endPoint y: 261, distance: 348.1
click at [578, 261] on quentale-workspace at bounding box center [523, 242] width 1047 height 485
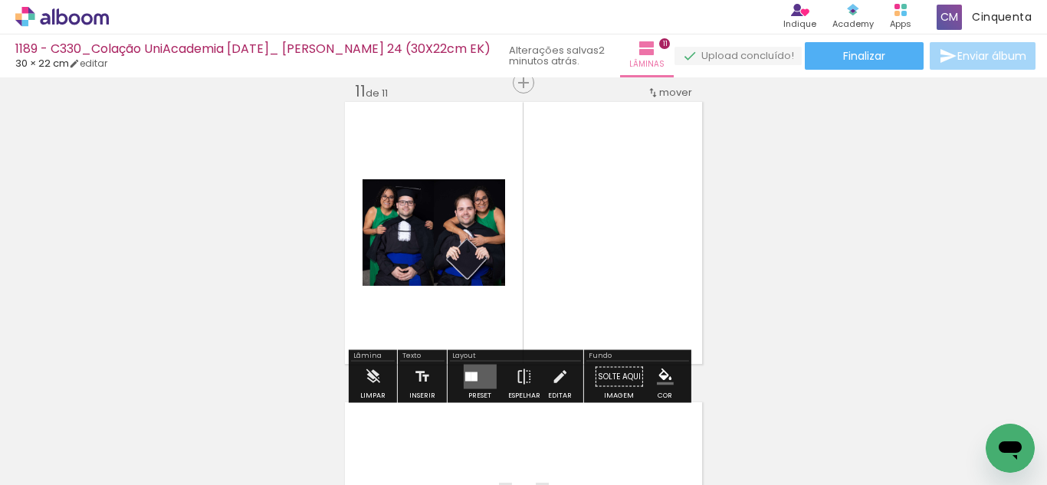
click at [474, 372] on quentale-layouter at bounding box center [479, 377] width 33 height 25
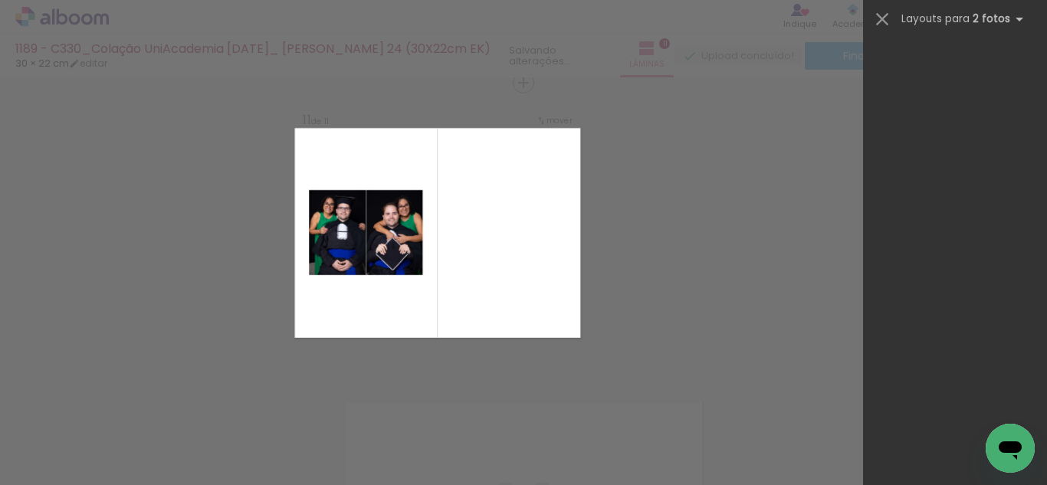
scroll to position [0, 0]
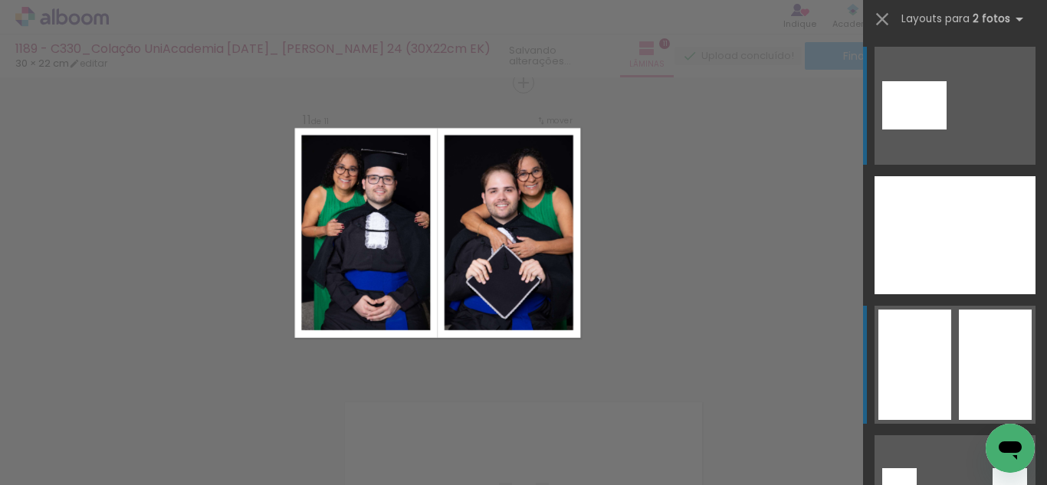
click at [921, 357] on div at bounding box center [914, 365] width 73 height 110
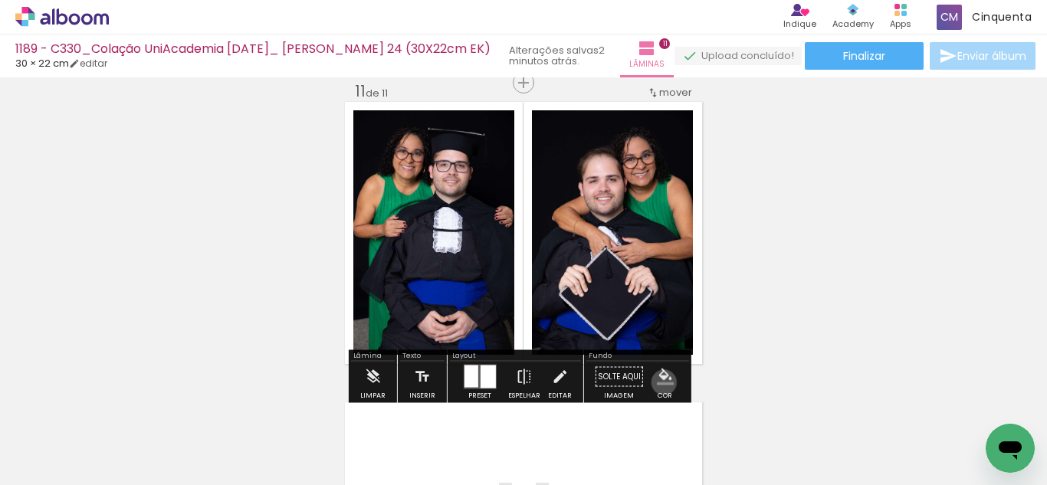
click at [658, 382] on iron-icon "color picker" at bounding box center [665, 377] width 17 height 17
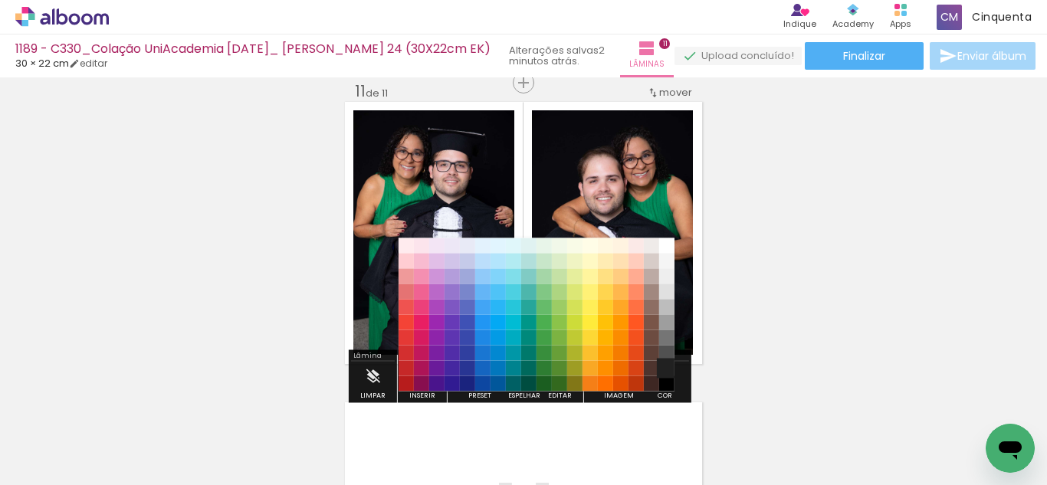
click at [661, 361] on paper-item "#212121" at bounding box center [666, 368] width 15 height 15
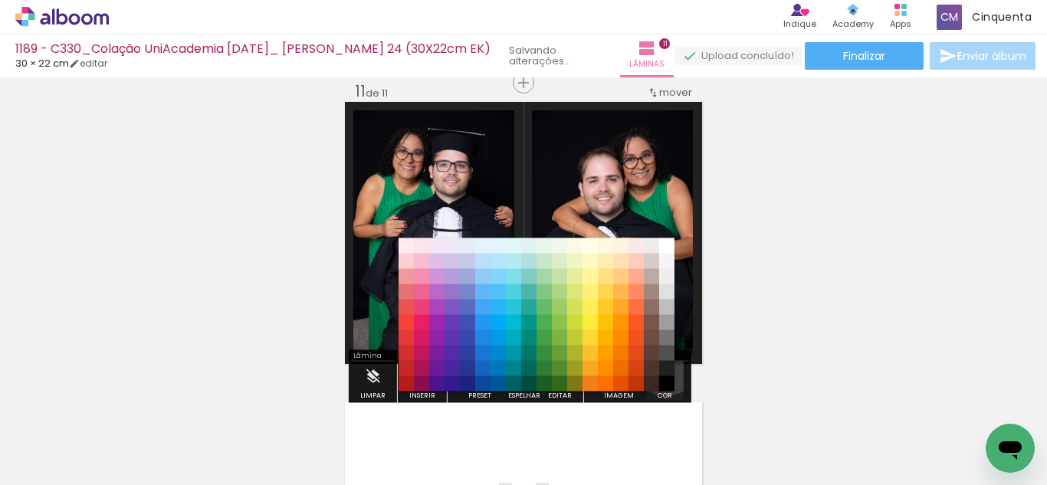
click at [661, 370] on iron-icon "color picker" at bounding box center [665, 377] width 17 height 17
click at [663, 385] on paper-item "#000000" at bounding box center [666, 383] width 15 height 15
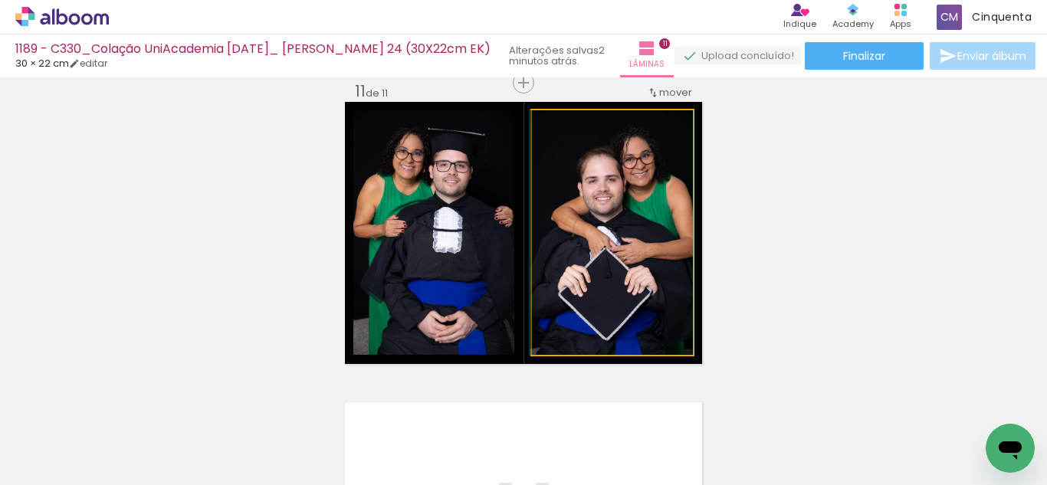
drag, startPoint x: 609, startPoint y: 316, endPoint x: 595, endPoint y: 316, distance: 14.6
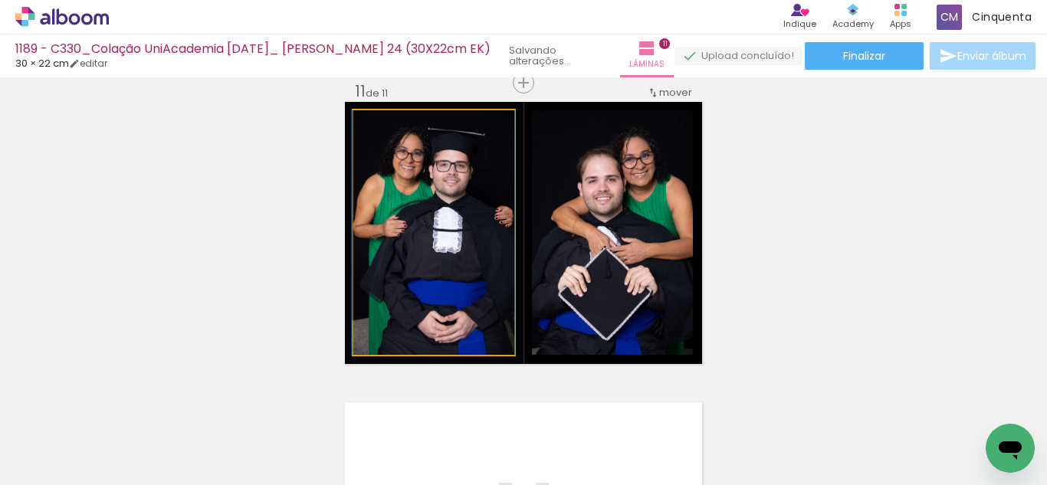
click at [459, 321] on quentale-photo at bounding box center [433, 232] width 161 height 244
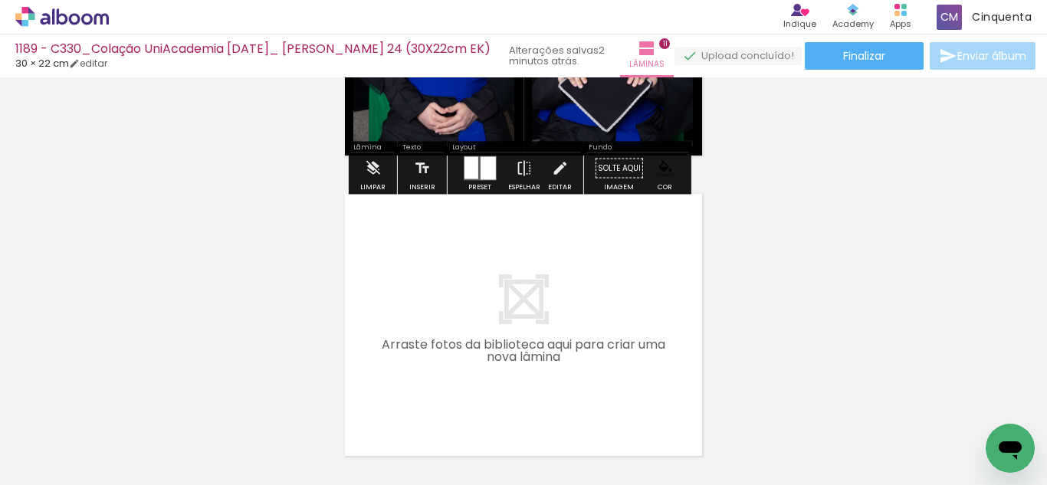
scroll to position [3254, 0]
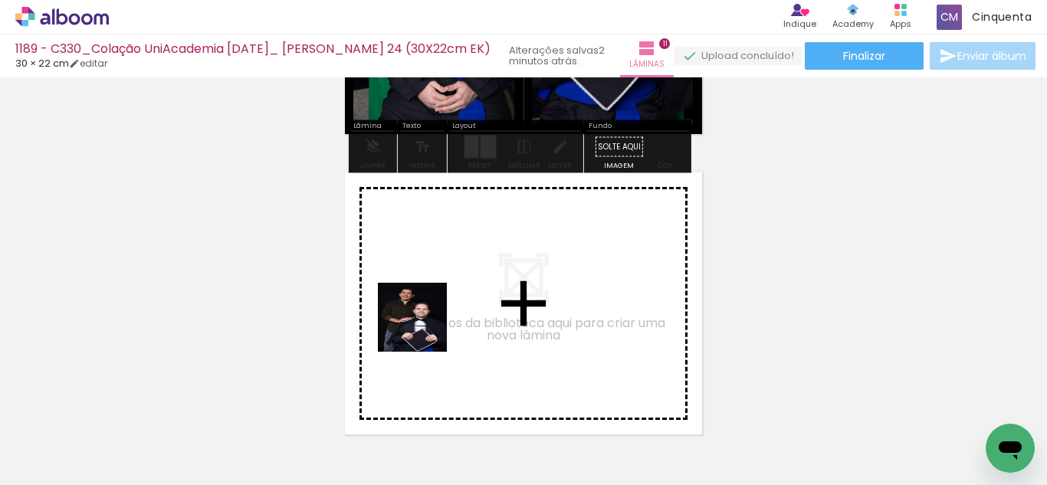
drag, startPoint x: 241, startPoint y: 437, endPoint x: 427, endPoint y: 324, distance: 217.0
click at [427, 324] on quentale-workspace at bounding box center [523, 242] width 1047 height 485
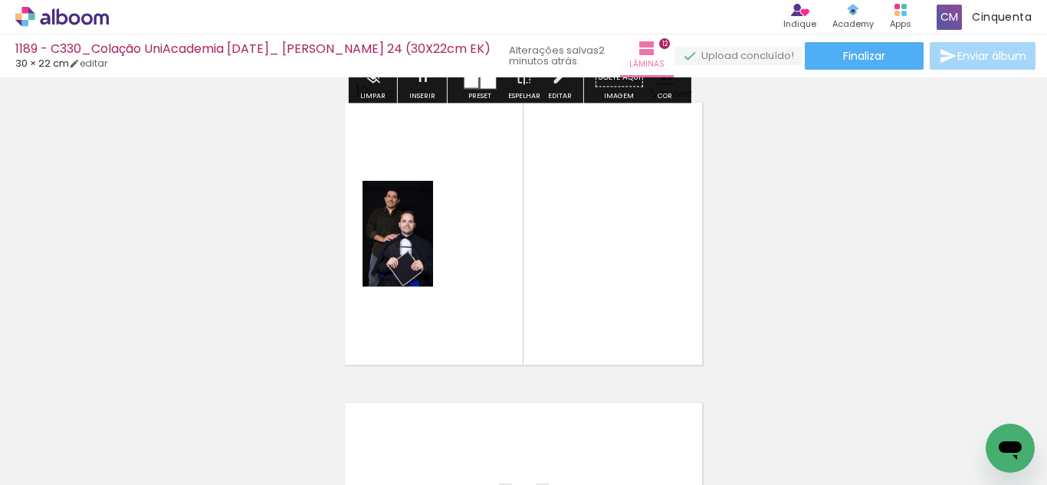
scroll to position [3324, 0]
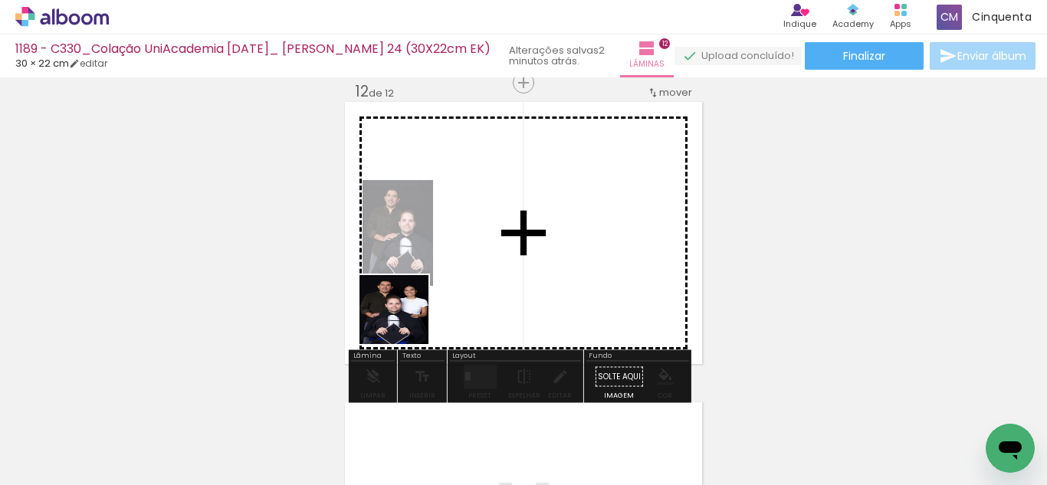
drag, startPoint x: 261, startPoint y: 441, endPoint x: 497, endPoint y: 292, distance: 278.7
click at [497, 292] on quentale-workspace at bounding box center [523, 242] width 1047 height 485
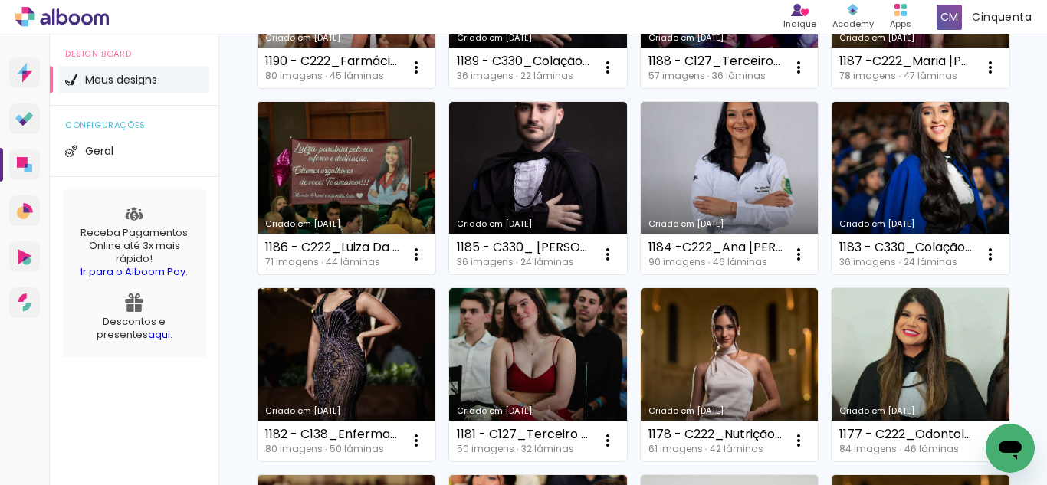
scroll to position [460, 0]
